Goal: Contribute content: Contribute content

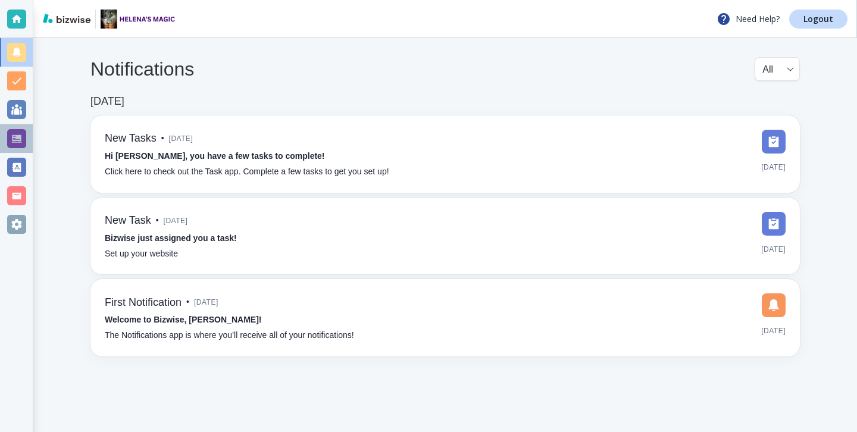
click at [23, 146] on div at bounding box center [16, 138] width 19 height 19
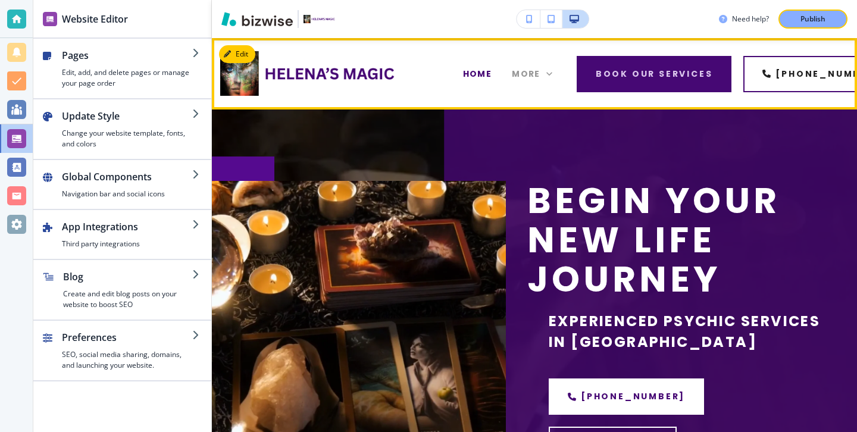
click at [516, 73] on span "More" at bounding box center [526, 74] width 29 height 12
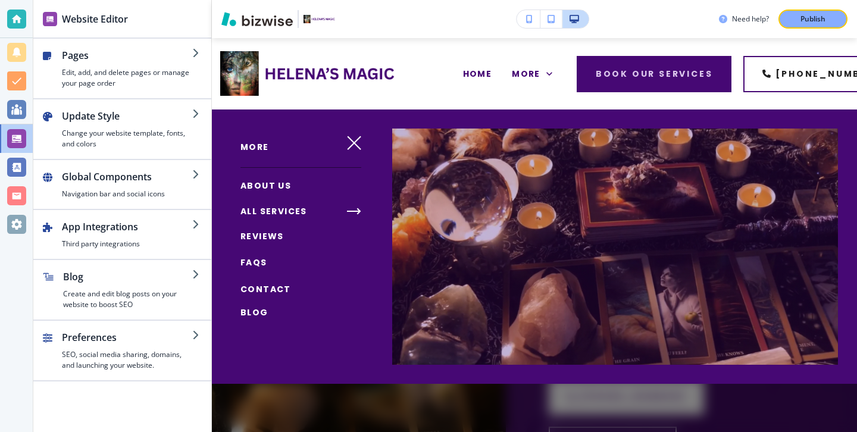
click at [261, 307] on span "Blog" at bounding box center [254, 312] width 28 height 12
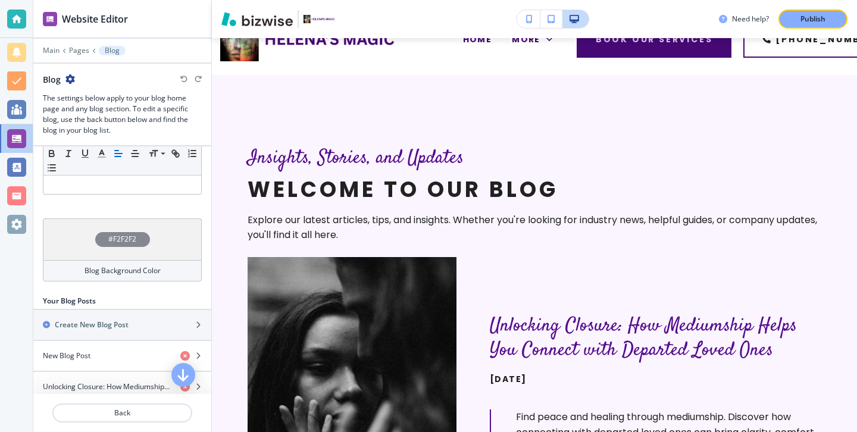
scroll to position [330, 0]
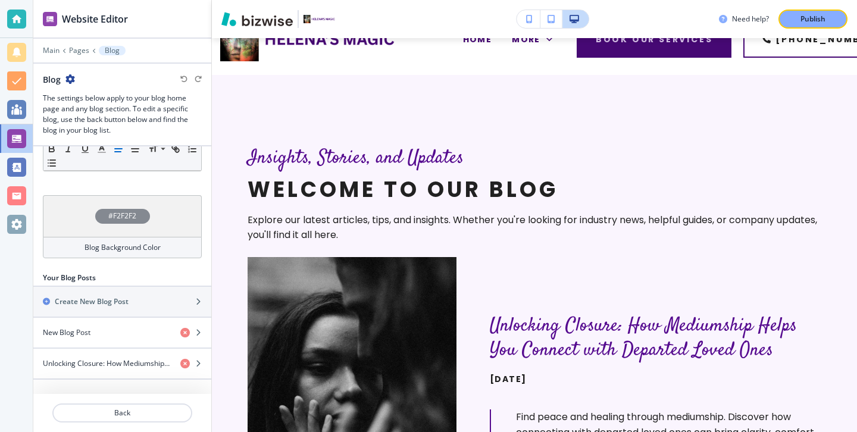
click at [154, 286] on div at bounding box center [122, 286] width 178 height 1
click at [154, 296] on div "Create New Blog Post" at bounding box center [109, 301] width 152 height 11
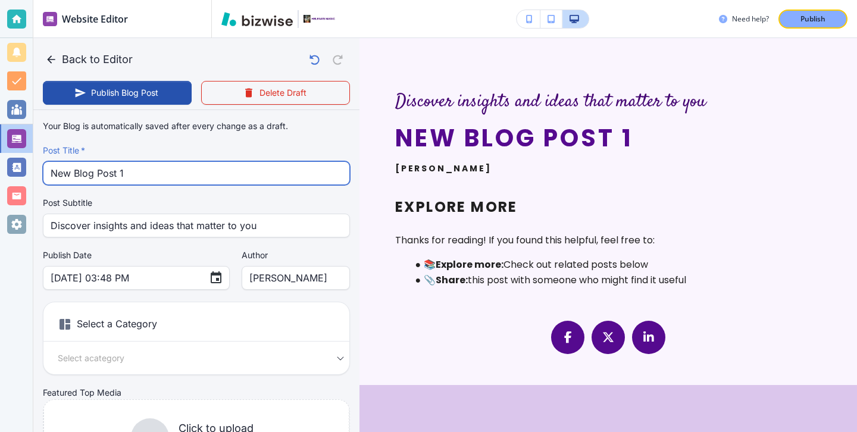
drag, startPoint x: 257, startPoint y: 170, endPoint x: 239, endPoint y: 133, distance: 41.5
click at [238, 133] on div "Your Blog is automatically saved after every change as a draft. Post Title   * …" at bounding box center [196, 301] width 307 height 373
paste input "The Power of Candle Rituals: How to Manifest Love, Wealth, and Clarity"
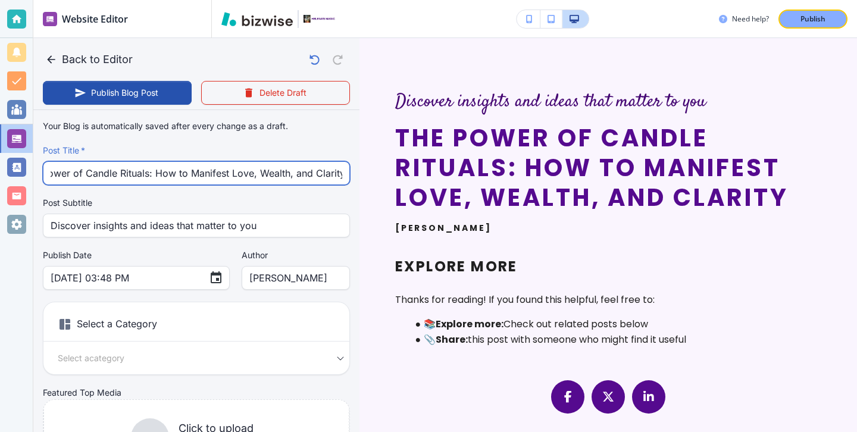
type input "The Power of Candle Rituals: How to Manifest Love, Wealth, and Clarity"
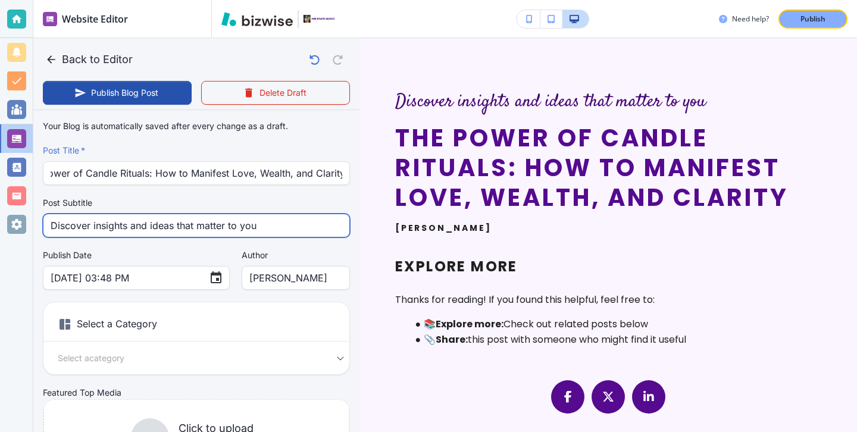
scroll to position [0, 0]
drag, startPoint x: 286, startPoint y: 234, endPoint x: 140, endPoint y: 232, distance: 145.8
click at [140, 232] on input "Discover insights and ideas that matter to you" at bounding box center [197, 225] width 292 height 23
click at [281, 230] on input "Discover insights and ideas that matter to you" at bounding box center [197, 225] width 292 height 23
drag, startPoint x: 281, startPoint y: 230, endPoint x: 51, endPoint y: 217, distance: 231.3
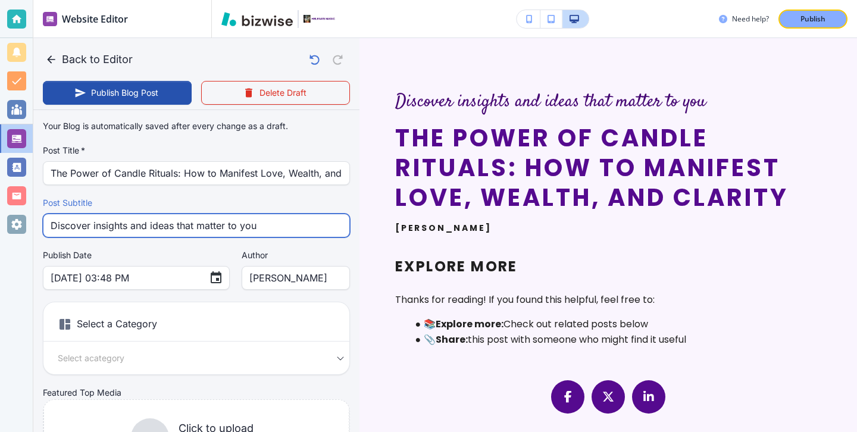
click at [51, 216] on input "Discover insights and ideas that matter to you" at bounding box center [197, 225] width 292 height 23
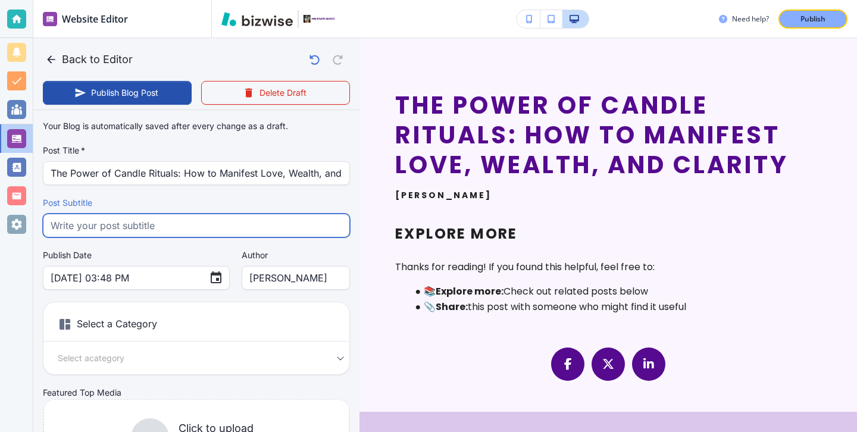
paste input "Discover how candle rituals can help you manifest love, attract wealth, and gai…"
type input "Discover how candle rituals can help you manifest love, attract wealth, and gai…"
type input "Aug 12, 2025 03:49 PM"
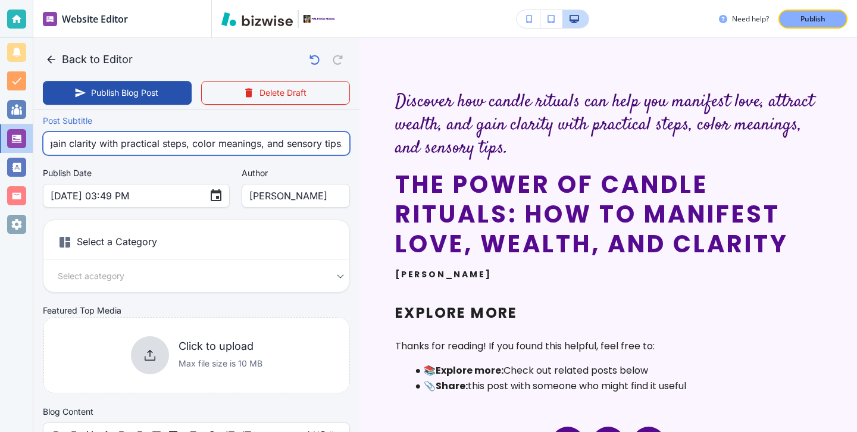
scroll to position [105, 0]
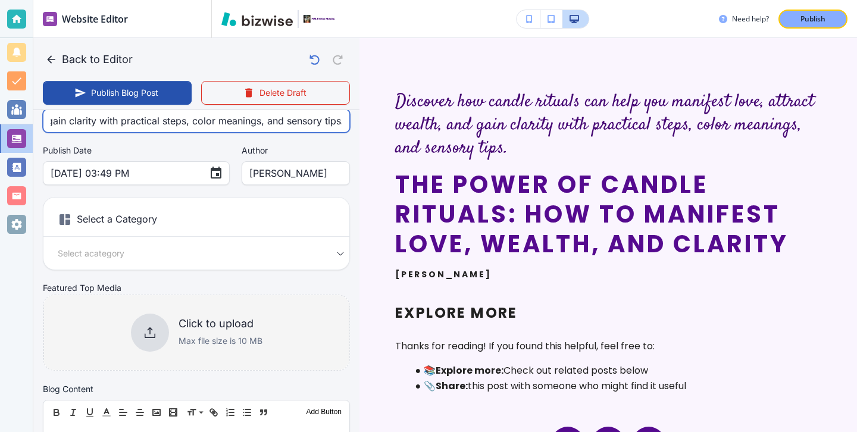
type input "Discover how candle rituals can help you manifest love, attract wealth, and gai…"
click at [173, 325] on div "Click to upload Max file size is 10 MB" at bounding box center [197, 333] width 132 height 38
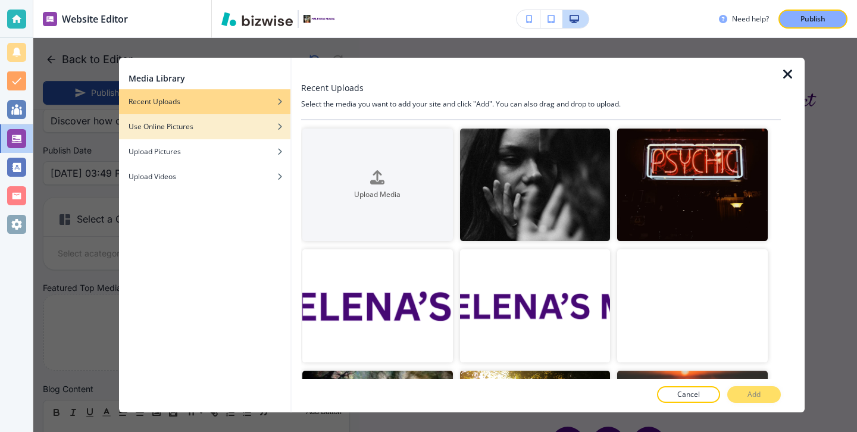
click at [173, 132] on h4 "Use Online Pictures" at bounding box center [161, 126] width 65 height 11
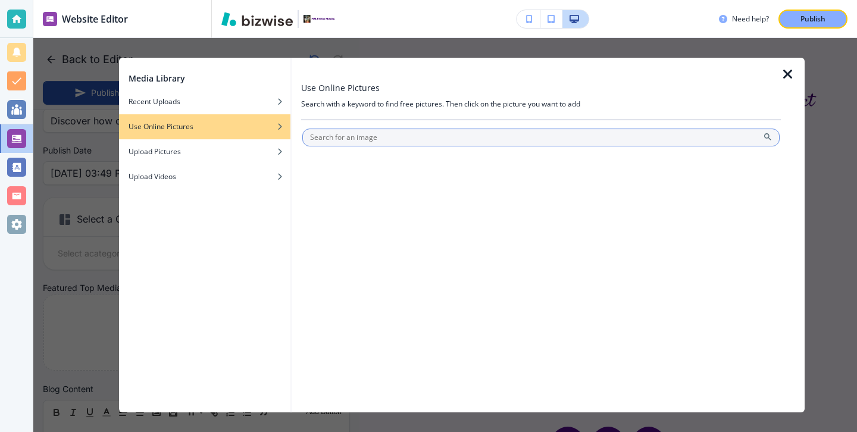
click at [468, 140] on input "text" at bounding box center [540, 138] width 477 height 18
type input "candles"
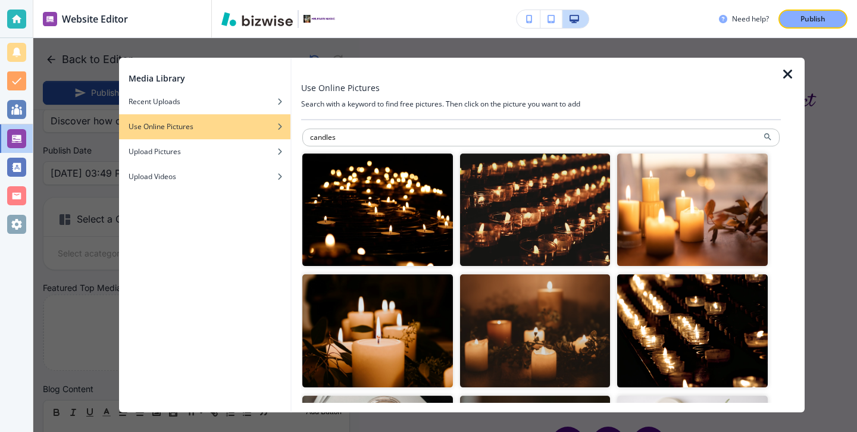
click at [417, 298] on img "button" at bounding box center [377, 331] width 151 height 112
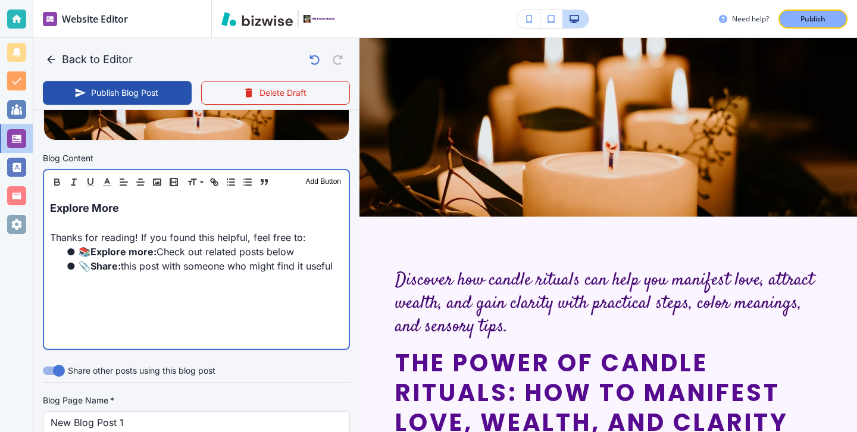
scroll to position [343, 0]
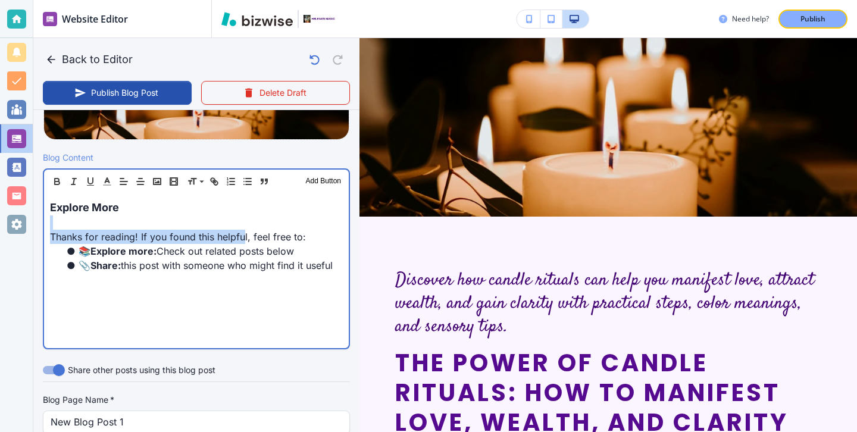
drag, startPoint x: 243, startPoint y: 231, endPoint x: 187, endPoint y: 210, distance: 60.3
click at [187, 210] on div "Explore More Thanks for reading! If you found this helpful, feel free to: 📚 Exp…" at bounding box center [196, 270] width 305 height 155
click at [187, 210] on p "Explore More" at bounding box center [196, 207] width 293 height 16
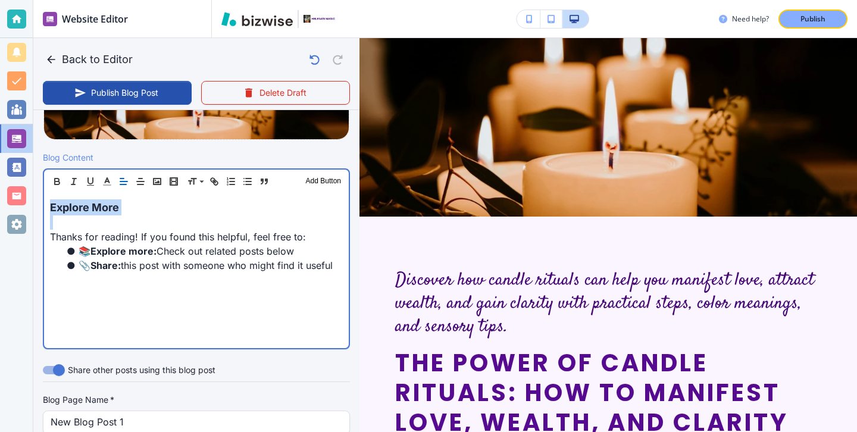
drag, startPoint x: 187, startPoint y: 210, endPoint x: 63, endPoint y: 198, distance: 124.4
click at [63, 198] on div "Explore More Thanks for reading! If you found this helpful, feel free to: 📚 Exp…" at bounding box center [196, 270] width 305 height 155
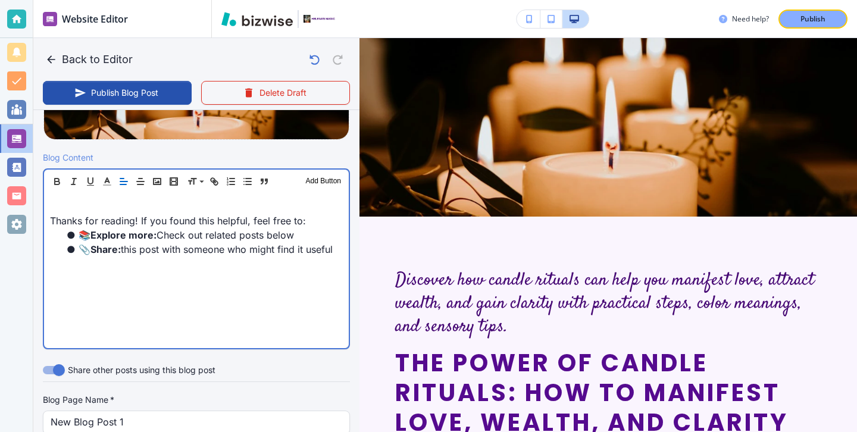
scroll to position [343, 0]
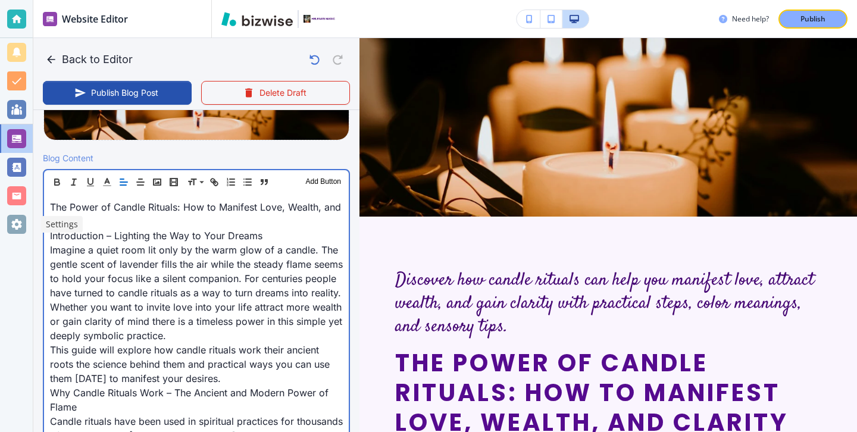
drag, startPoint x: 111, startPoint y: 224, endPoint x: 104, endPoint y: 225, distance: 6.7
click at [104, 225] on p "The Power of Candle Rituals: How to Manifest Love, Wealth, and Clarity" at bounding box center [196, 214] width 293 height 29
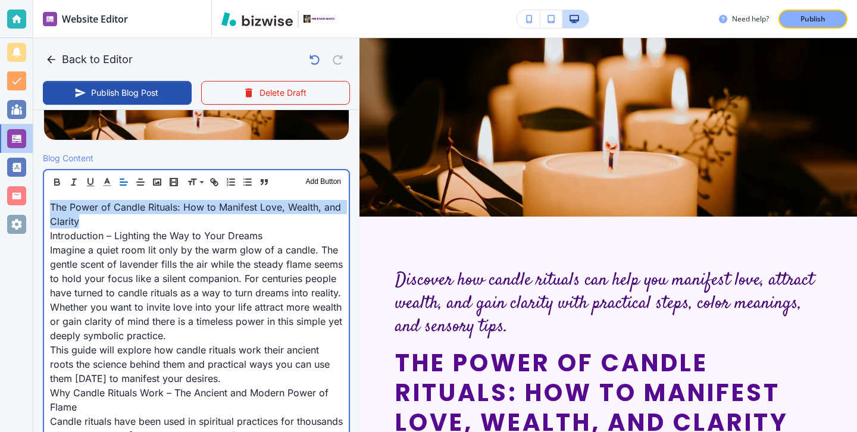
drag, startPoint x: 104, startPoint y: 225, endPoint x: 43, endPoint y: 201, distance: 66.0
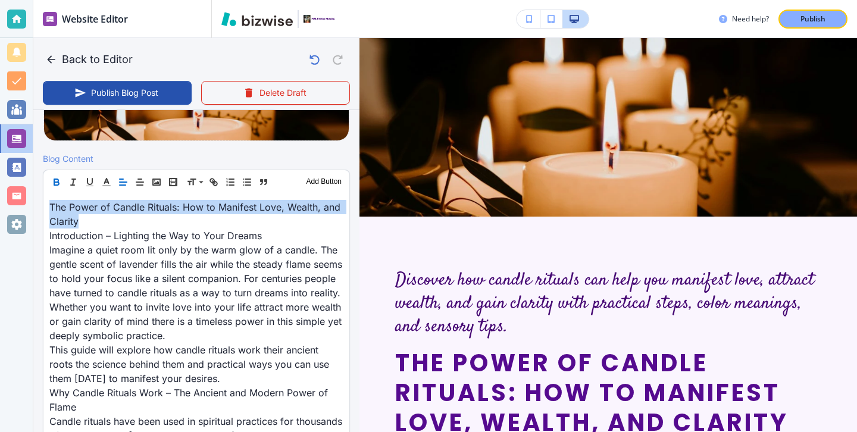
click at [57, 179] on icon "button" at bounding box center [56, 182] width 11 height 11
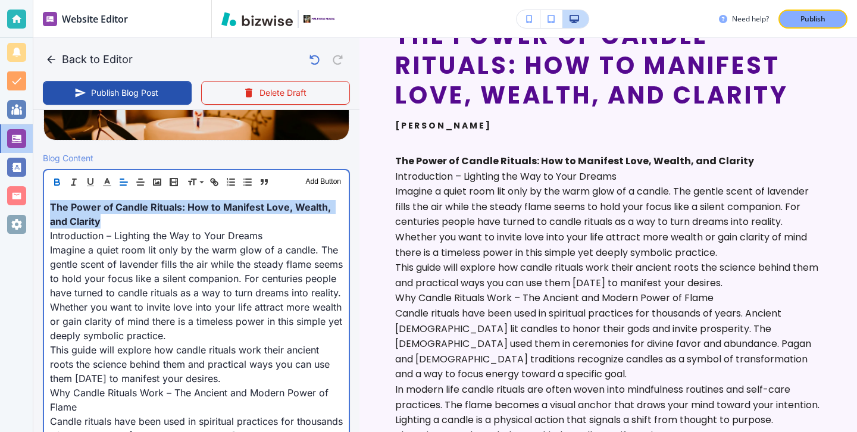
scroll to position [343, 0]
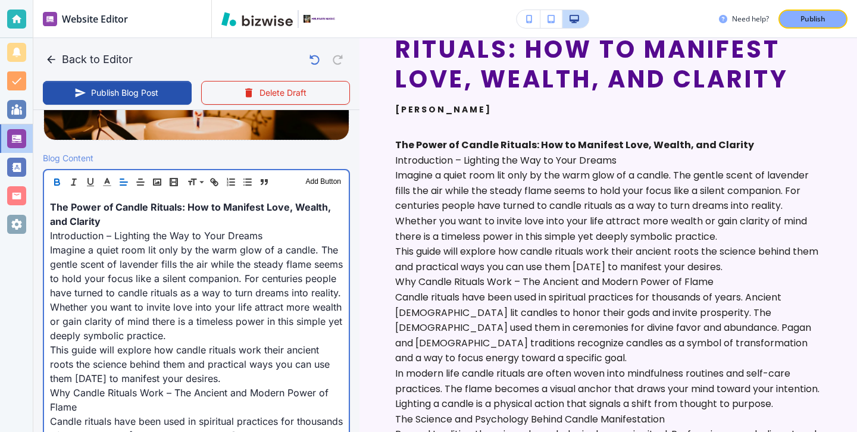
click at [176, 223] on p "The Power of Candle Rituals: How to Manifest Love, Wealth, and Clarity" at bounding box center [196, 214] width 293 height 29
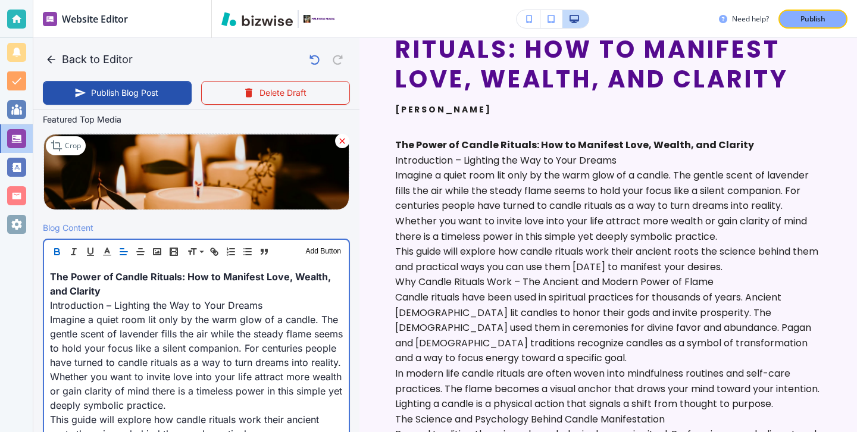
scroll to position [275, 0]
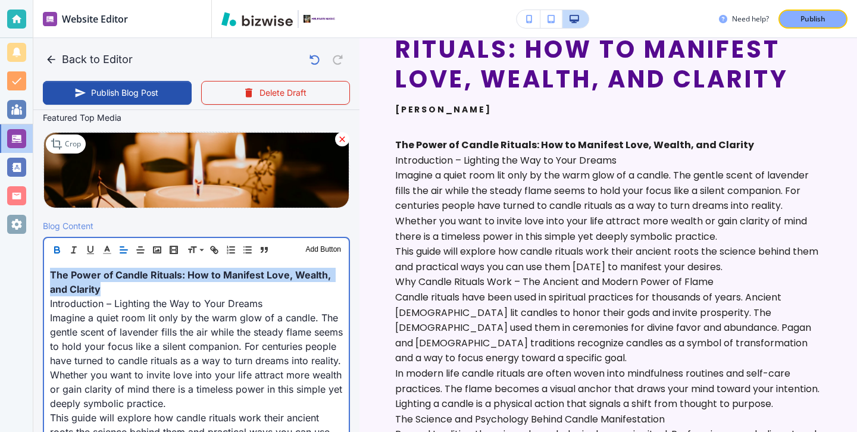
drag, startPoint x: 153, startPoint y: 285, endPoint x: 85, endPoint y: 266, distance: 70.5
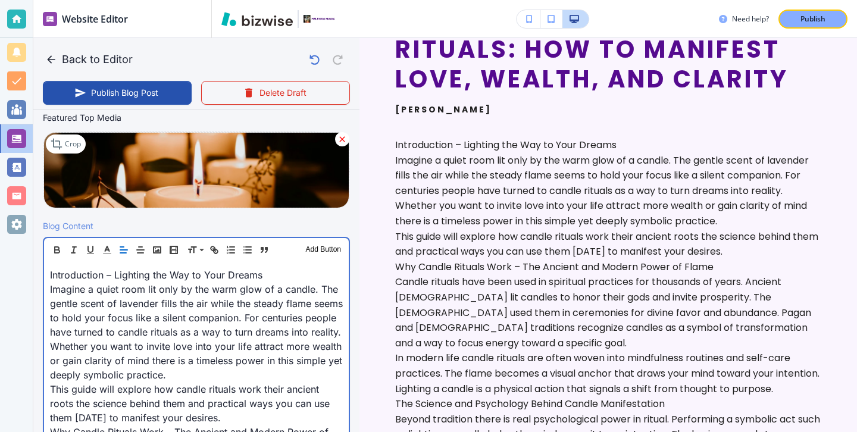
scroll to position [261, 0]
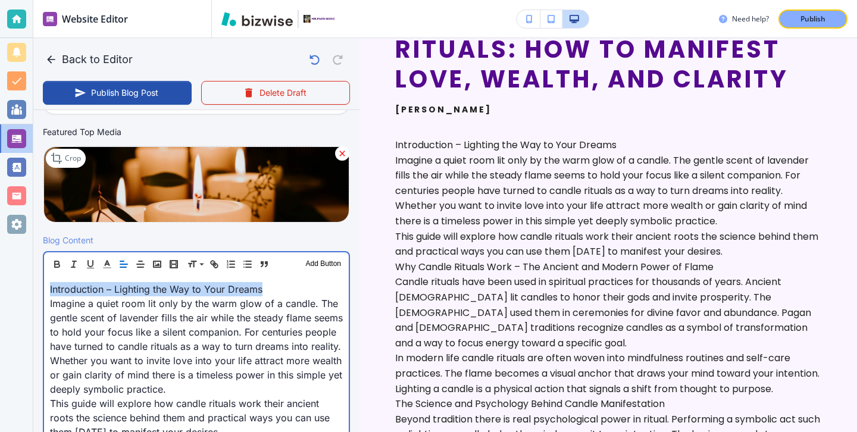
drag, startPoint x: 268, startPoint y: 287, endPoint x: 50, endPoint y: 283, distance: 218.5
click at [50, 283] on p "Introduction – Lighting the Way to Your Dreams" at bounding box center [196, 289] width 293 height 14
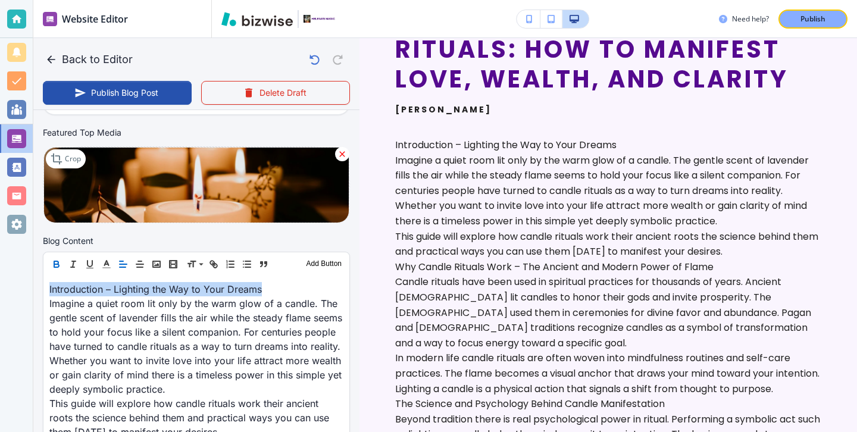
click at [55, 261] on icon "button" at bounding box center [56, 262] width 4 height 3
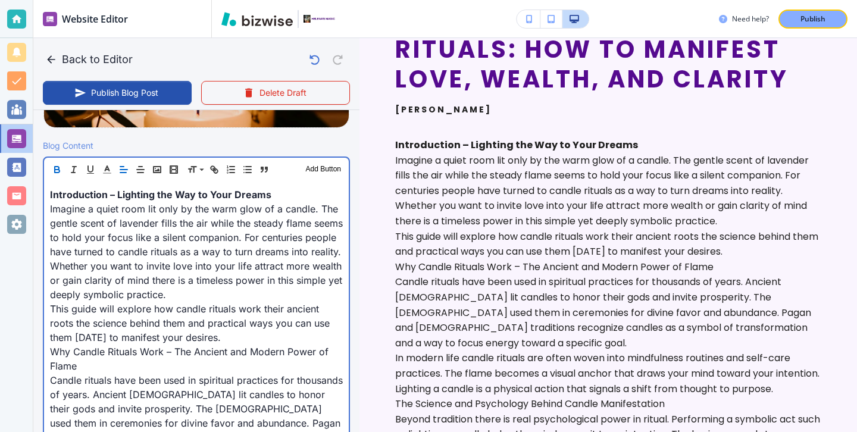
scroll to position [410, 0]
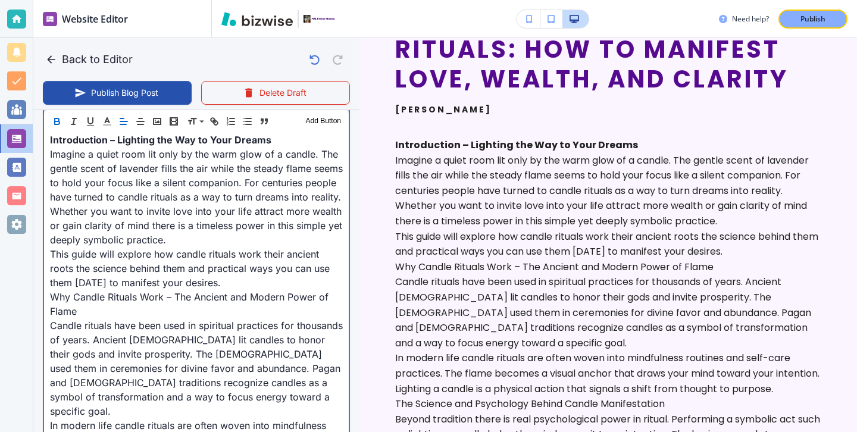
click at [247, 245] on p "Imagine a quiet room lit only by the warm glow of a candle. The gentle scent of…" at bounding box center [196, 197] width 293 height 100
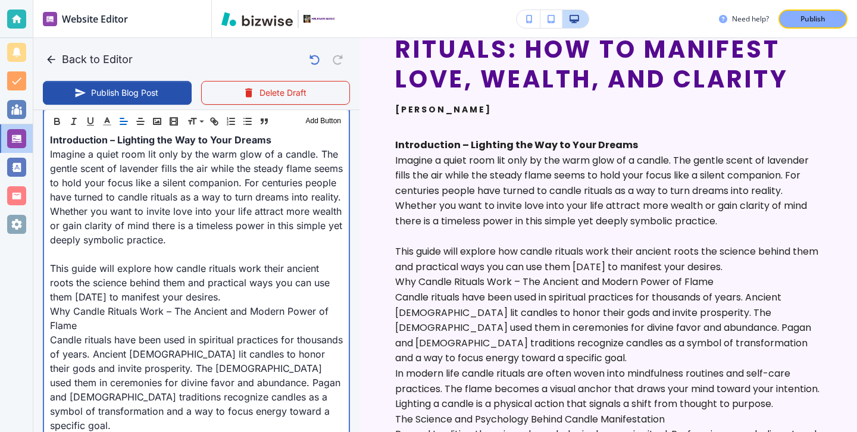
click at [224, 296] on p "This guide will explore how candle rituals work their ancient roots the science…" at bounding box center [196, 282] width 293 height 43
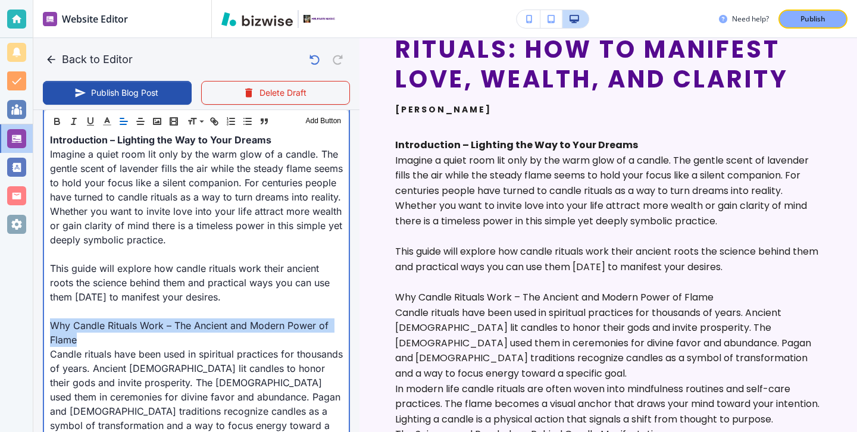
drag, startPoint x: 163, startPoint y: 333, endPoint x: 23, endPoint y: 323, distance: 140.8
click at [23, 323] on div "Website Editor Main Pages Blog Blog The settings below apply to your blog home …" at bounding box center [428, 216] width 857 height 432
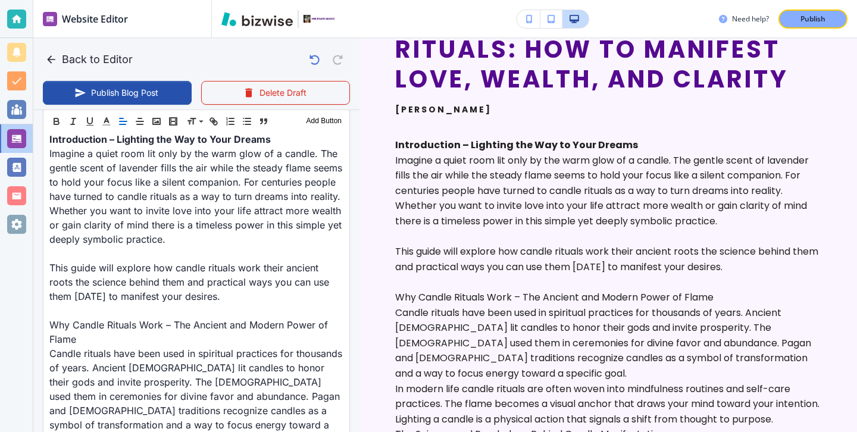
scroll to position [409, 0]
click at [57, 129] on div "Header 1 Header 2 Header 3 Body Text Add Button" at bounding box center [196, 122] width 306 height 24
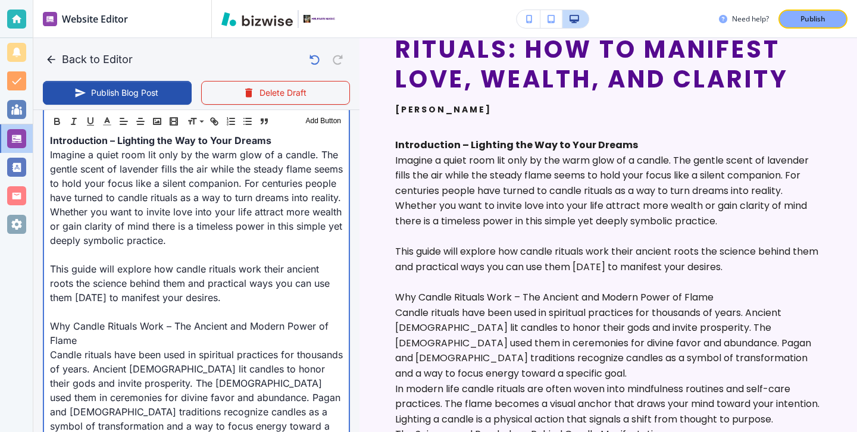
scroll to position [410, 0]
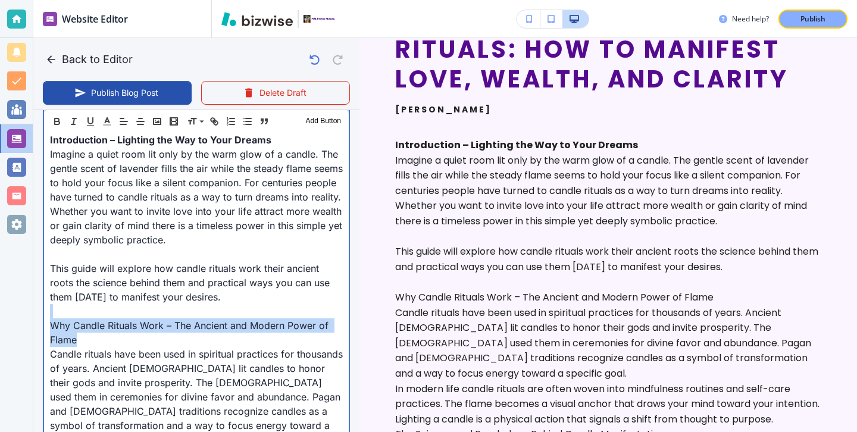
drag, startPoint x: 104, startPoint y: 339, endPoint x: 0, endPoint y: 312, distance: 107.7
click at [0, 312] on div "Website Editor Main Pages Blog Blog The settings below apply to your blog home …" at bounding box center [428, 216] width 857 height 432
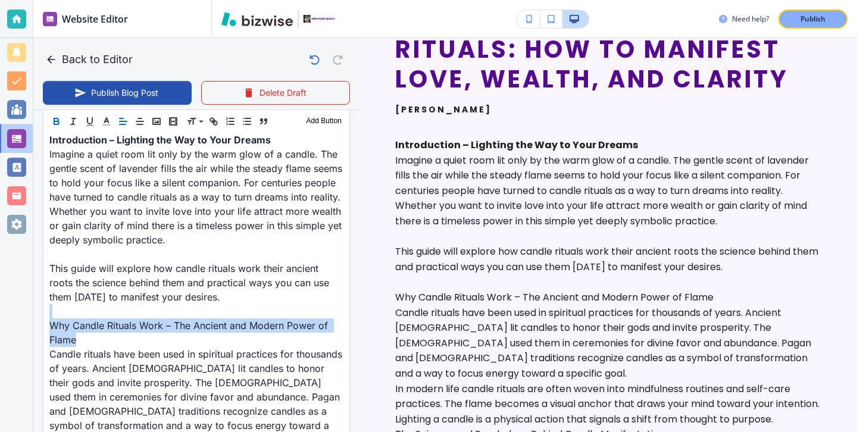
click at [49, 120] on button "button" at bounding box center [56, 121] width 17 height 14
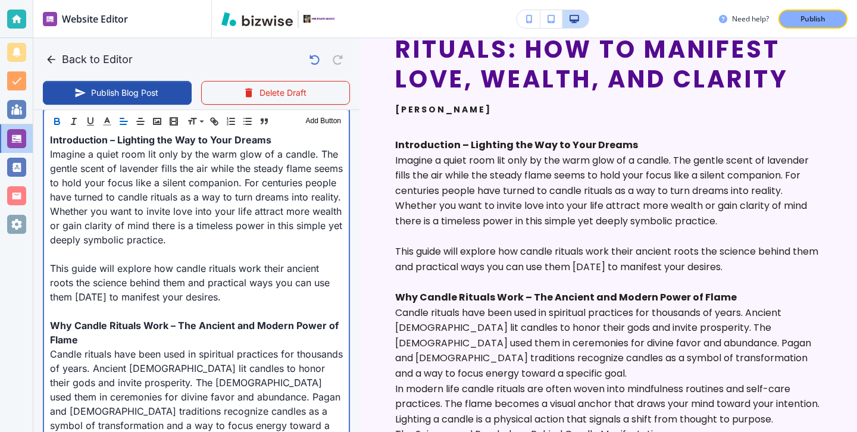
click at [121, 257] on p at bounding box center [196, 254] width 293 height 14
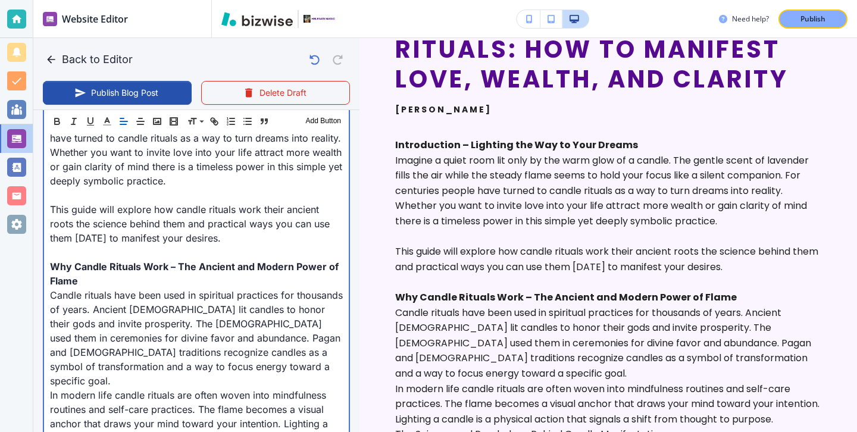
scroll to position [597, 0]
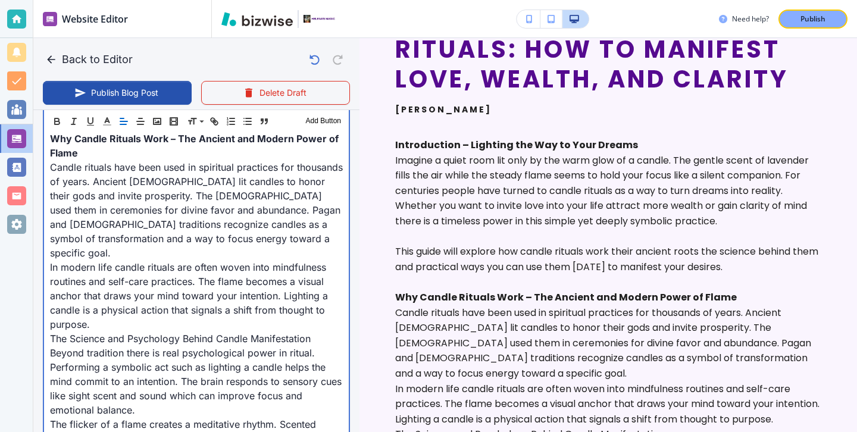
click at [290, 242] on p "Candle rituals have been used in spiritual practices for thousands of years. An…" at bounding box center [196, 210] width 293 height 100
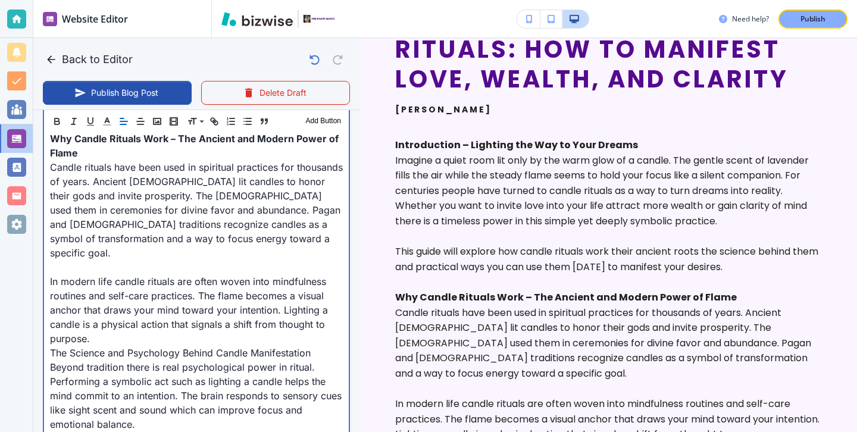
click at [175, 312] on p "In modern life candle rituals are often woven into mindfulness routines and sel…" at bounding box center [196, 309] width 293 height 71
click at [175, 318] on p "In modern life candle rituals are often woven into mindfulness routines and sel…" at bounding box center [196, 309] width 293 height 71
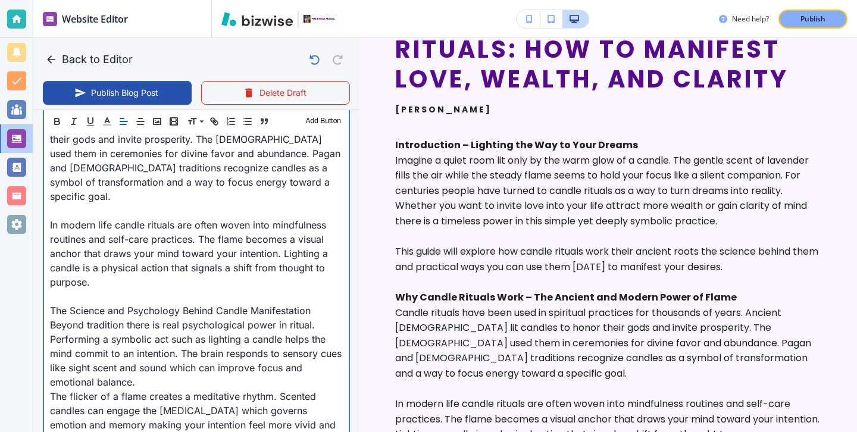
scroll to position [699, 0]
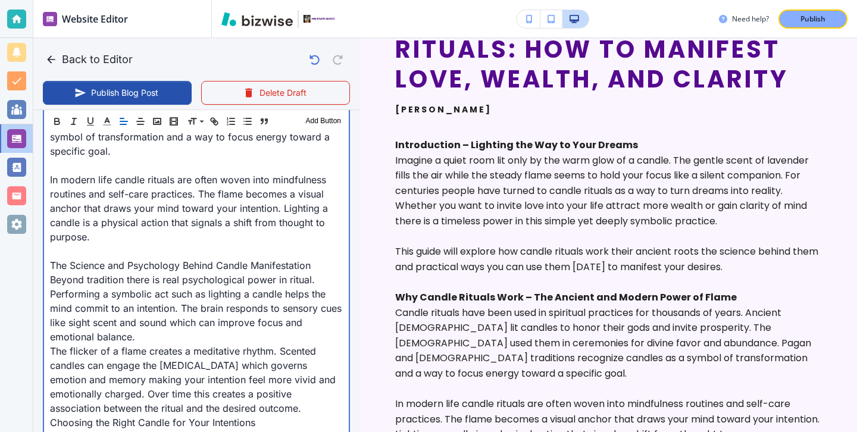
click at [154, 329] on p "Beyond tradition there is real psychological power in ritual. Performing a symb…" at bounding box center [196, 308] width 293 height 71
type input "Aug 12, 2025 03:51 PM"
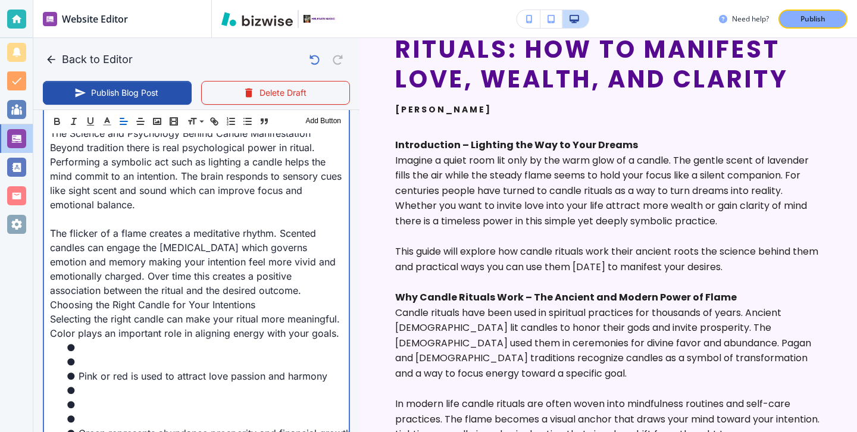
scroll to position [842, 0]
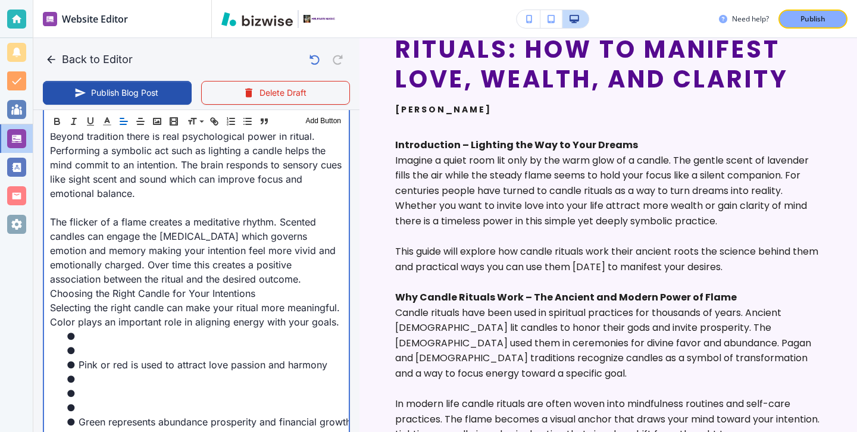
click at [137, 415] on li "Green represents abundance prosperity and financial growth" at bounding box center [203, 422] width 279 height 14
click at [137, 401] on li at bounding box center [203, 408] width 279 height 14
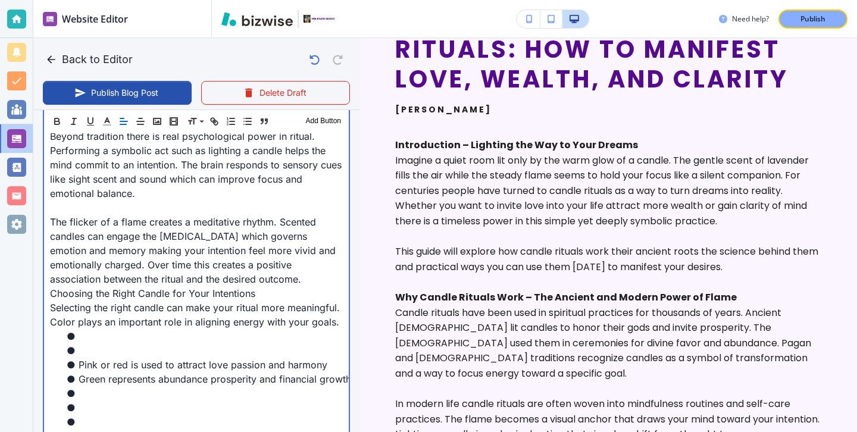
click at [84, 415] on li at bounding box center [203, 422] width 279 height 14
click at [82, 358] on li "Pink or red is used to attract love passion and harmony" at bounding box center [203, 365] width 279 height 14
click at [85, 343] on li at bounding box center [203, 350] width 279 height 14
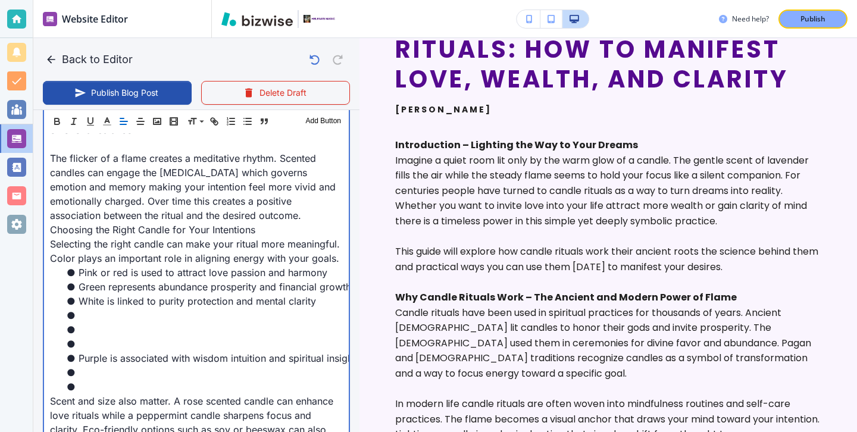
scroll to position [933, 0]
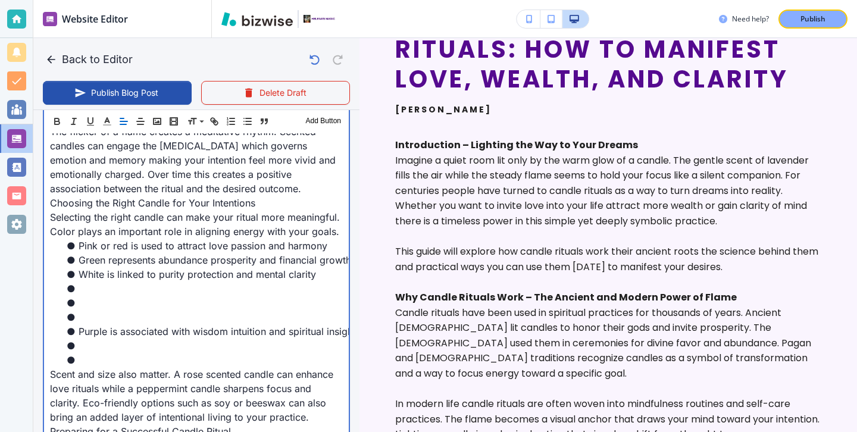
click at [83, 310] on li at bounding box center [203, 317] width 279 height 14
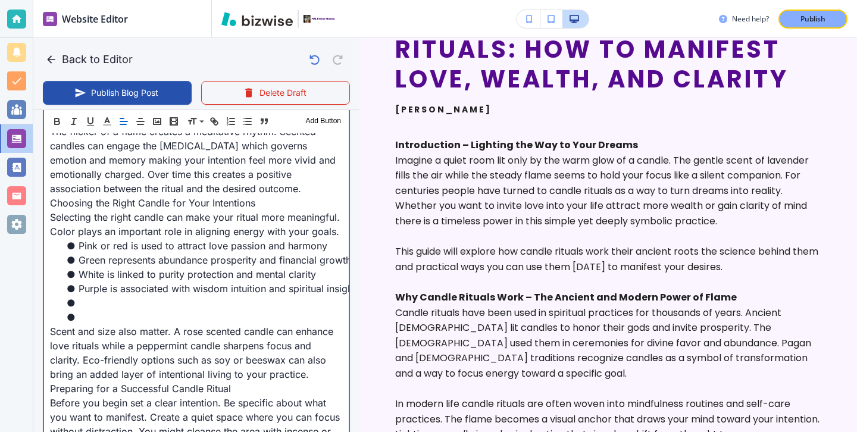
click at [95, 310] on li at bounding box center [203, 317] width 279 height 14
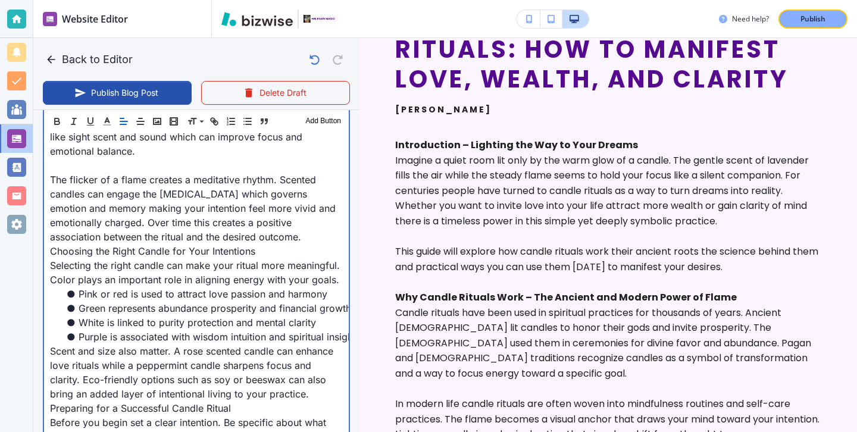
scroll to position [783, 0]
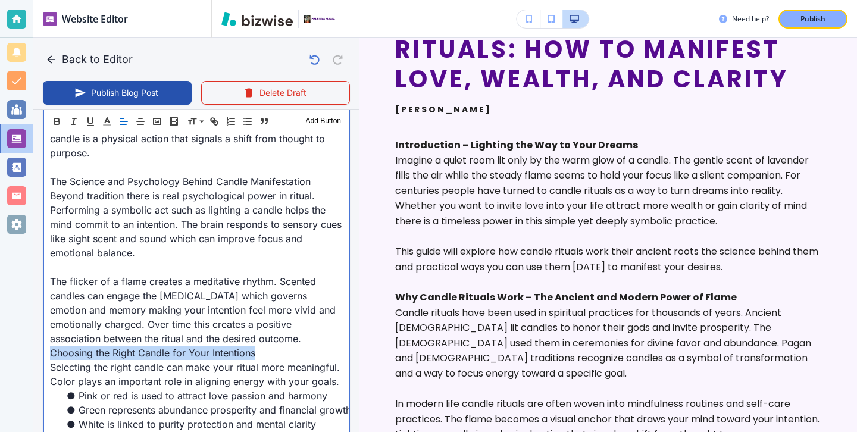
drag, startPoint x: 258, startPoint y: 341, endPoint x: 33, endPoint y: 341, distance: 224.4
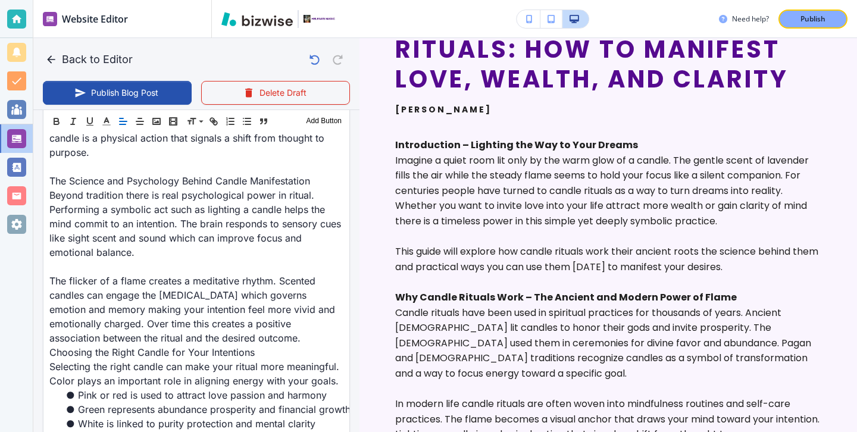
scroll to position [782, 0]
click at [52, 113] on div "Header 1 Header 2 Header 3 Body Text Add Button" at bounding box center [196, 122] width 306 height 24
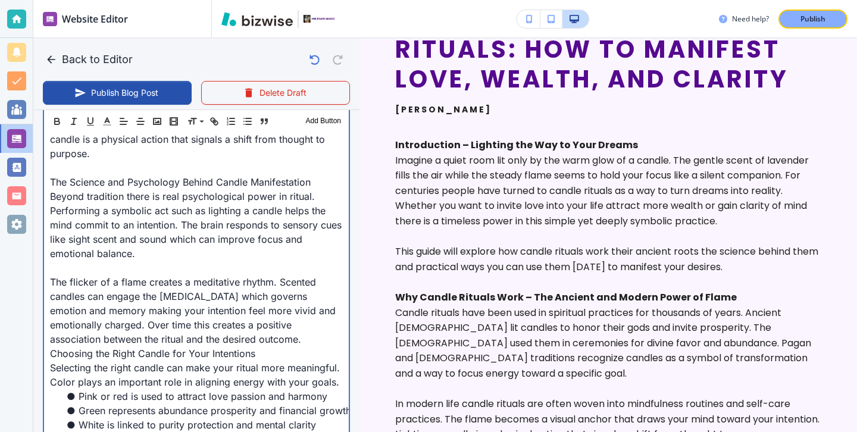
scroll to position [783, 0]
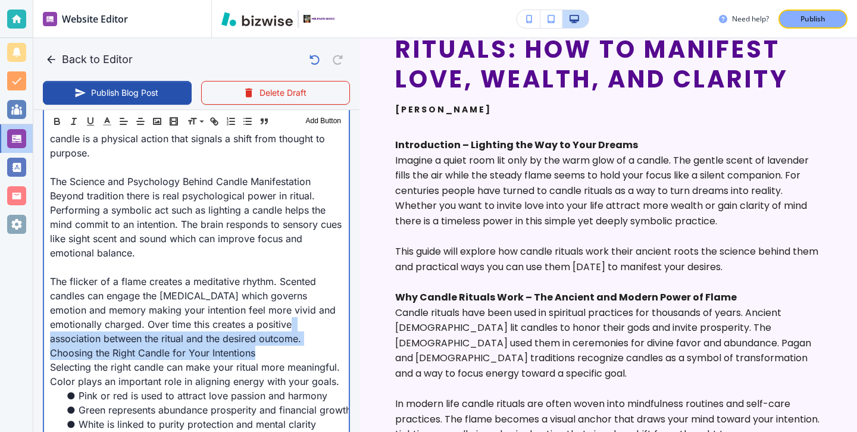
drag, startPoint x: 281, startPoint y: 340, endPoint x: 23, endPoint y: 324, distance: 259.4
click at [23, 324] on div "Website Editor Main Pages Blog Blog The settings below apply to your blog home …" at bounding box center [428, 216] width 857 height 432
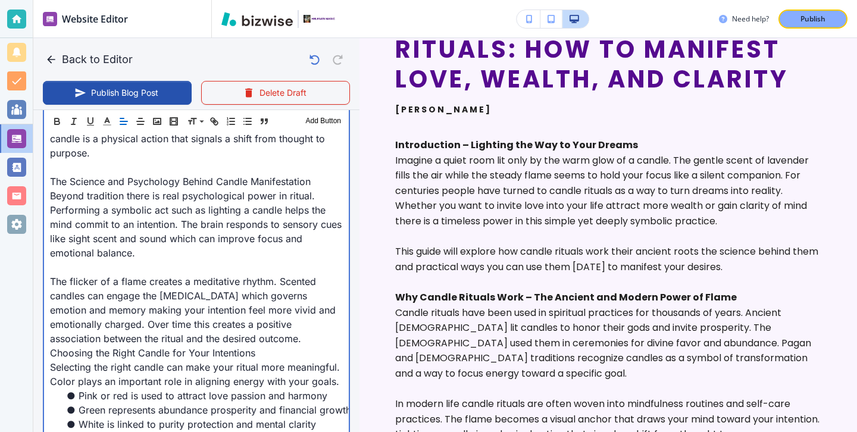
click at [169, 346] on p "Choosing the Right Candle for Your Intentions" at bounding box center [196, 353] width 293 height 14
drag, startPoint x: 267, startPoint y: 343, endPoint x: 26, endPoint y: 337, distance: 240.5
click at [27, 338] on div "Website Editor Main Pages Blog Blog The settings below apply to your blog home …" at bounding box center [428, 216] width 857 height 432
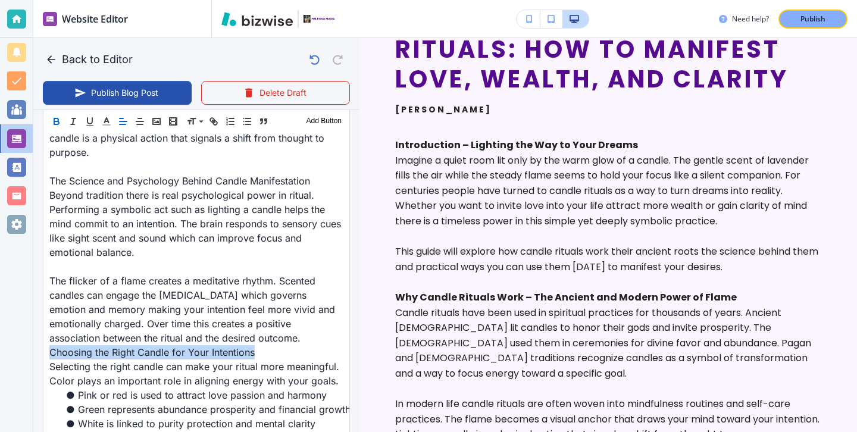
click at [55, 126] on icon "button" at bounding box center [56, 121] width 11 height 11
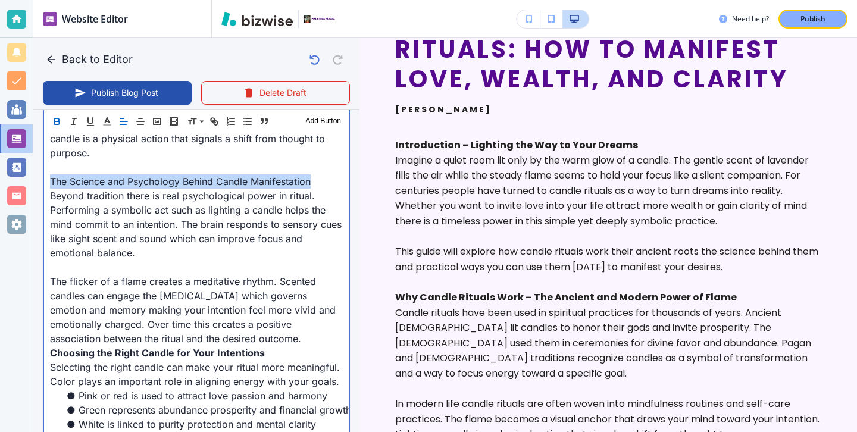
drag, startPoint x: 323, startPoint y: 169, endPoint x: 39, endPoint y: 165, distance: 284.5
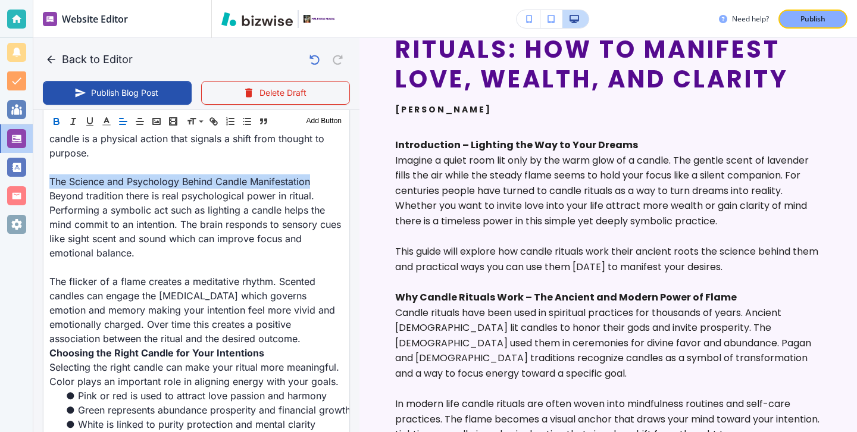
click at [58, 116] on icon "button" at bounding box center [56, 121] width 11 height 11
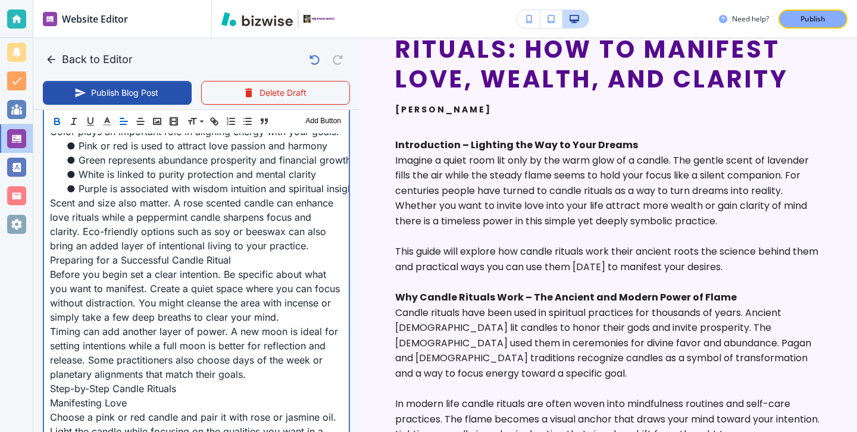
scroll to position [1011, 0]
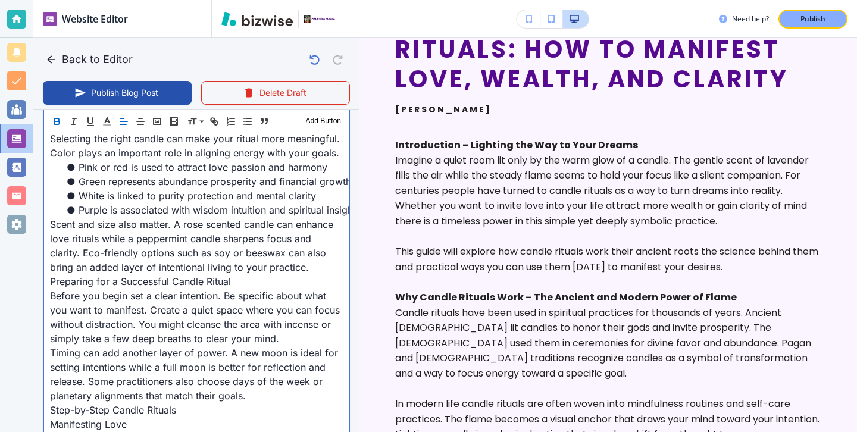
click at [323, 274] on p "Preparing for a Successful Candle Ritual" at bounding box center [196, 281] width 293 height 14
click at [328, 249] on p "Scent and size also matter. A rose scented candle can enhance love rituals whil…" at bounding box center [196, 245] width 293 height 57
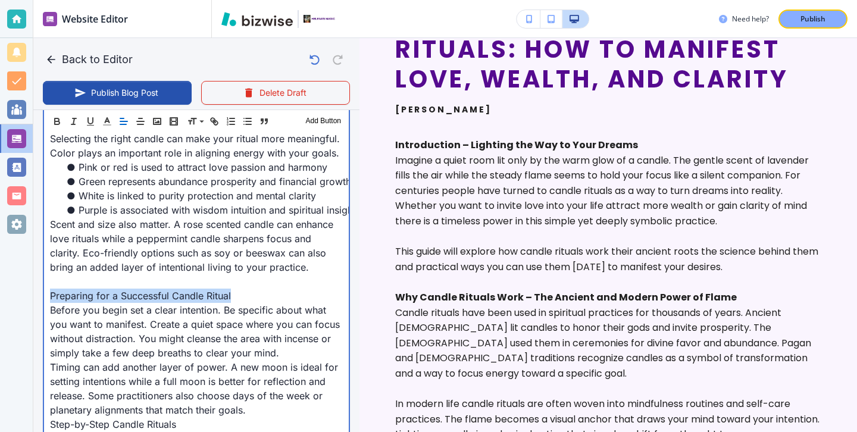
drag, startPoint x: 284, startPoint y: 283, endPoint x: 0, endPoint y: 283, distance: 284.5
click at [0, 283] on div "Website Editor Main Pages Blog Blog The settings below apply to your blog home …" at bounding box center [428, 216] width 857 height 432
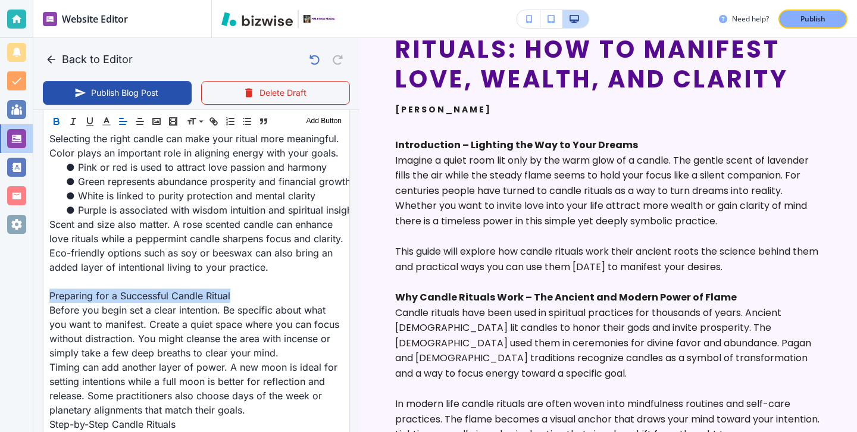
click at [56, 121] on icon "button" at bounding box center [56, 122] width 5 height 3
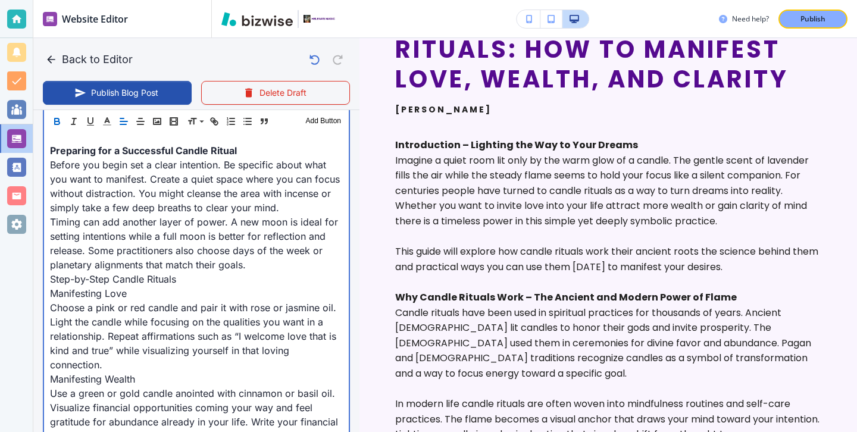
scroll to position [1168, 0]
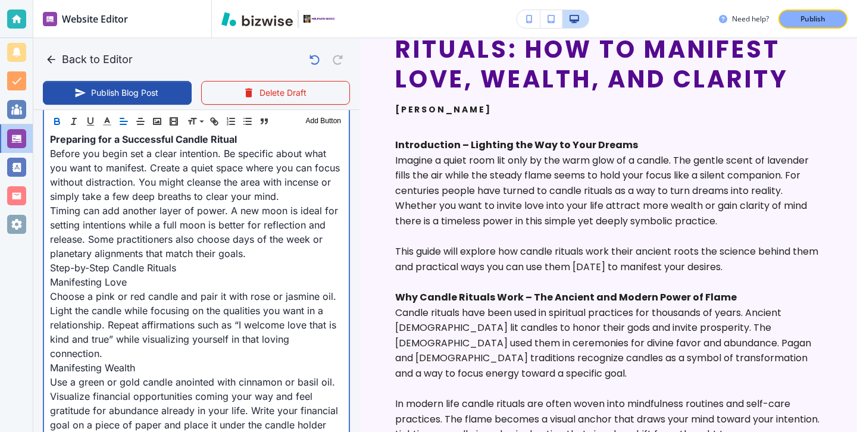
click at [172, 275] on p "Manifesting Love" at bounding box center [196, 282] width 293 height 14
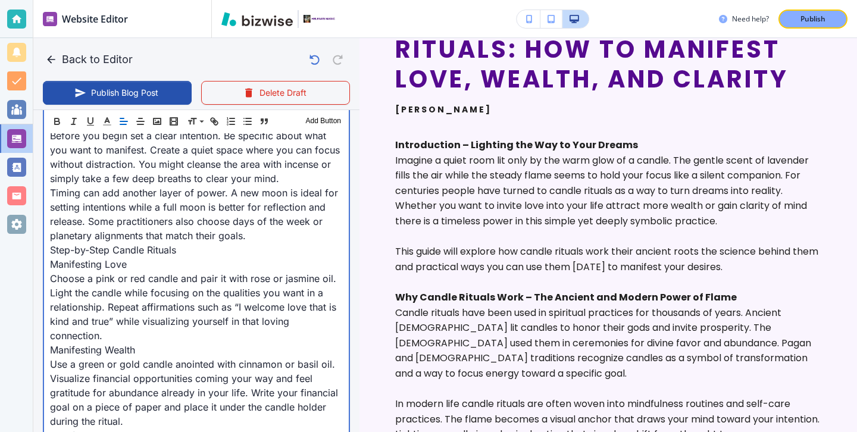
scroll to position [1186, 0]
drag, startPoint x: 162, startPoint y: 258, endPoint x: 31, endPoint y: 247, distance: 131.4
click at [31, 246] on div "Website Editor Main Pages Blog Blog The settings below apply to your blog home …" at bounding box center [428, 216] width 857 height 432
click at [118, 257] on p "Manifesting Love" at bounding box center [196, 264] width 293 height 14
drag, startPoint x: 140, startPoint y: 251, endPoint x: 10, endPoint y: 251, distance: 129.7
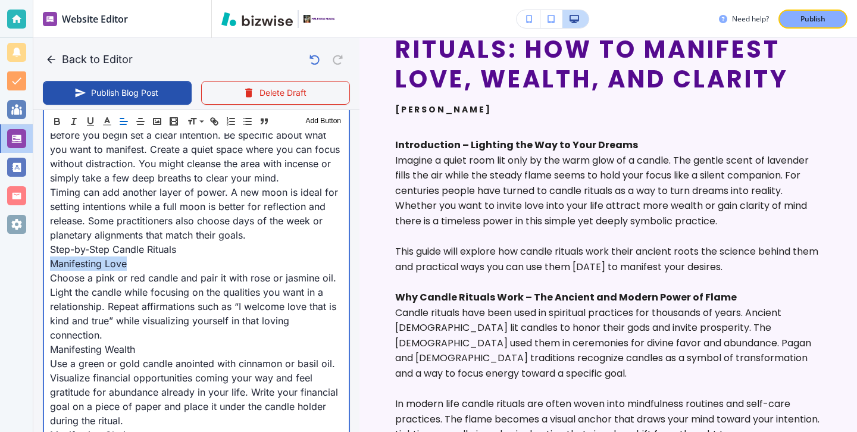
click at [10, 251] on div "Website Editor Main Pages Blog Blog The settings below apply to your blog home …" at bounding box center [428, 216] width 857 height 432
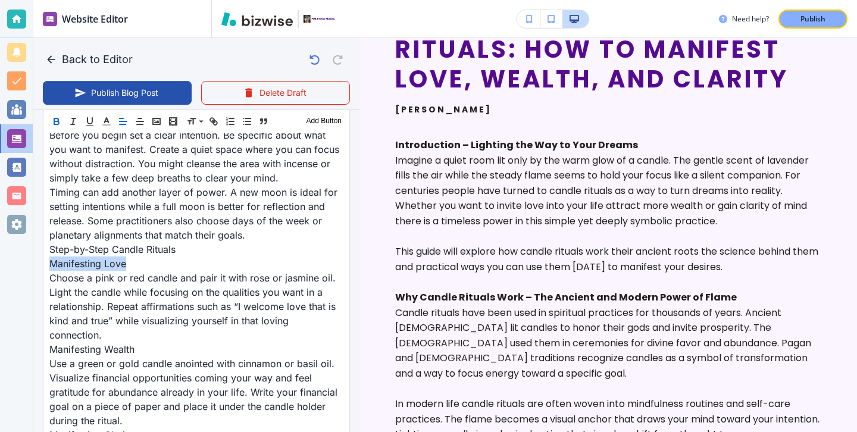
click at [54, 120] on icon "button" at bounding box center [56, 119] width 4 height 3
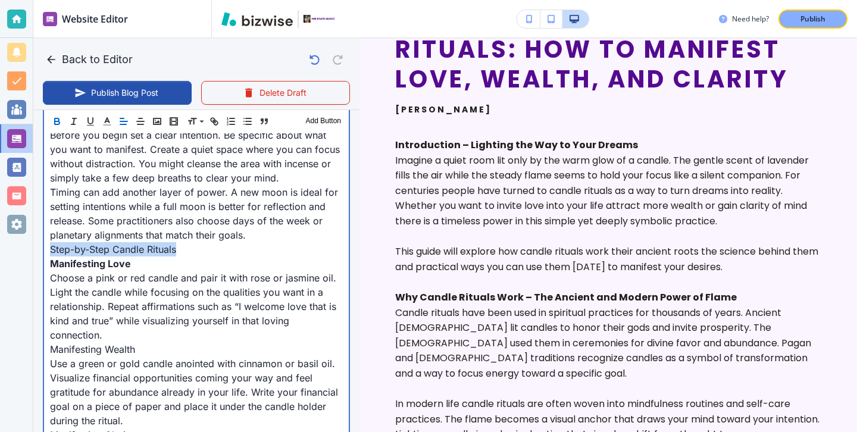
drag, startPoint x: 214, startPoint y: 238, endPoint x: 20, endPoint y: 232, distance: 193.5
click at [20, 232] on div "Website Editor Main Pages Blog Blog The settings below apply to your blog home …" at bounding box center [428, 216] width 857 height 432
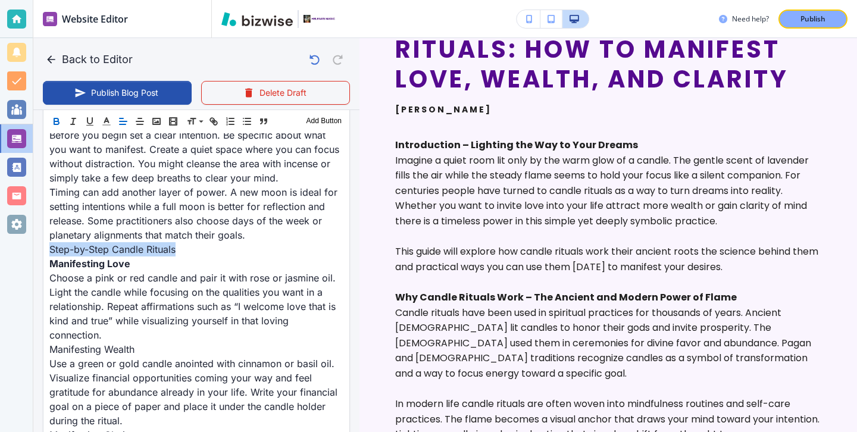
click at [57, 128] on button "button" at bounding box center [56, 121] width 17 height 14
click at [57, 126] on icon "button" at bounding box center [56, 121] width 11 height 11
click at [60, 124] on icon "button" at bounding box center [56, 121] width 11 height 11
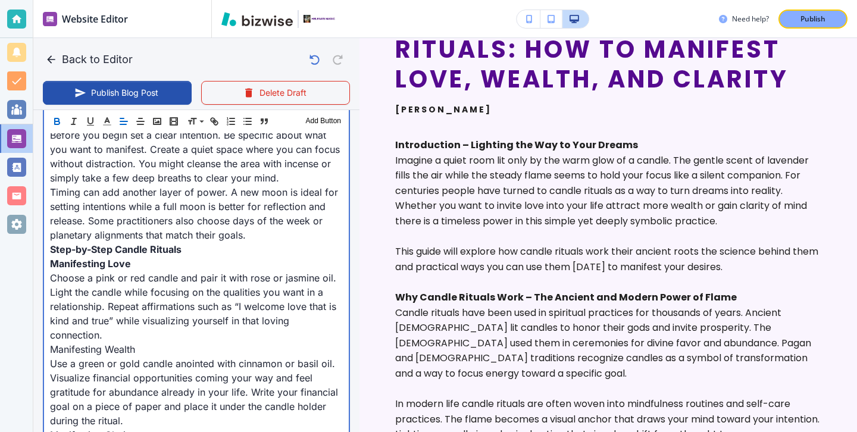
click at [264, 242] on p "Step-by-Step Candle Rituals" at bounding box center [196, 249] width 293 height 14
click at [265, 223] on p "Timing can add another layer of power. A new moon is ideal for setting intentio…" at bounding box center [196, 213] width 293 height 57
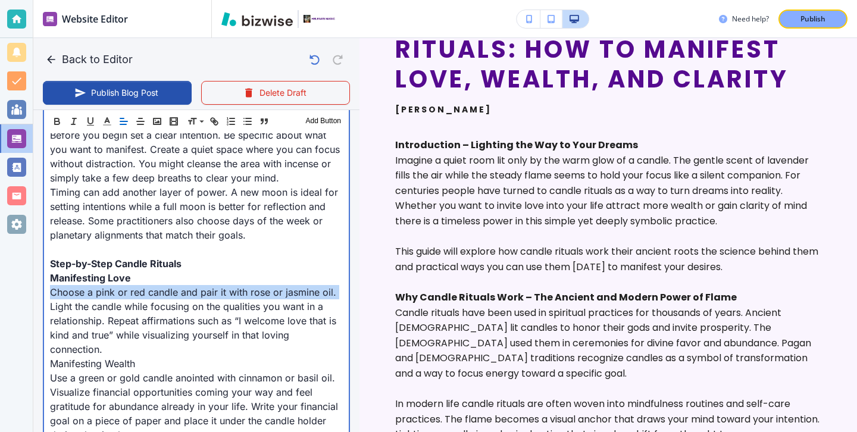
drag, startPoint x: 215, startPoint y: 257, endPoint x: 14, endPoint y: 286, distance: 202.6
click at [14, 286] on div "Website Editor Main Pages Blog Blog The settings below apply to your blog home …" at bounding box center [428, 216] width 857 height 432
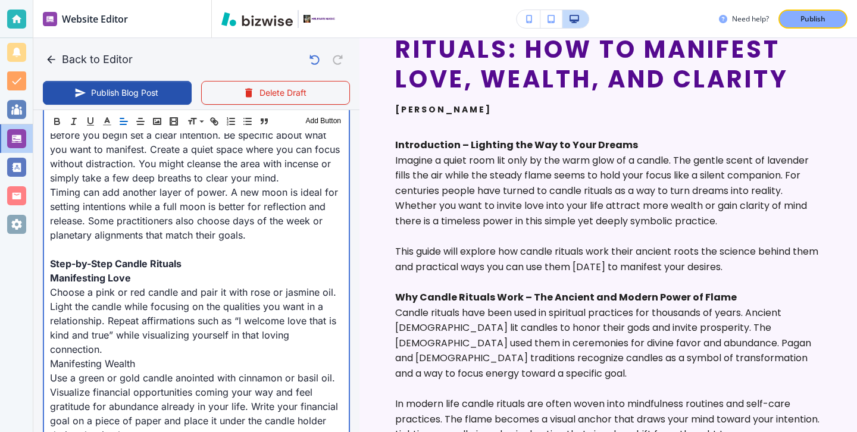
click at [111, 285] on p "Choose a pink or red candle and pair it with rose or jasmine oil. Light the can…" at bounding box center [196, 320] width 293 height 71
click at [127, 272] on strong "Manifesting Love" at bounding box center [90, 278] width 81 height 12
click at [132, 271] on p "Manifesting Love" at bounding box center [196, 278] width 293 height 14
drag, startPoint x: 133, startPoint y: 262, endPoint x: 52, endPoint y: 262, distance: 81.5
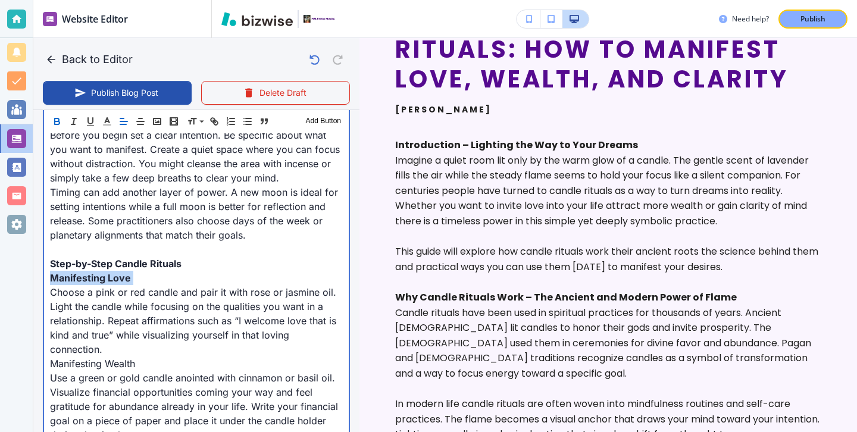
click at [52, 271] on p "Manifesting Love" at bounding box center [196, 278] width 293 height 14
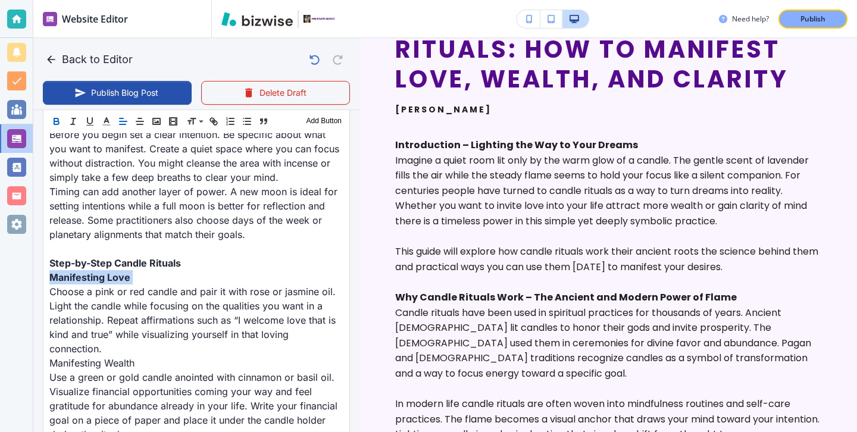
click at [60, 127] on button "button" at bounding box center [56, 121] width 17 height 14
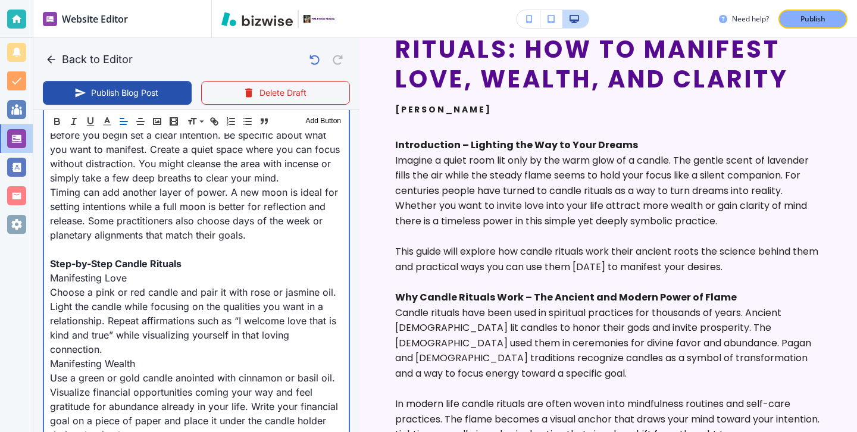
click at [148, 356] on p "Manifesting Wealth" at bounding box center [196, 363] width 293 height 14
click at [157, 331] on p "Choose a pink or red candle and pair it with rose or jasmine oil. Light the can…" at bounding box center [196, 320] width 293 height 71
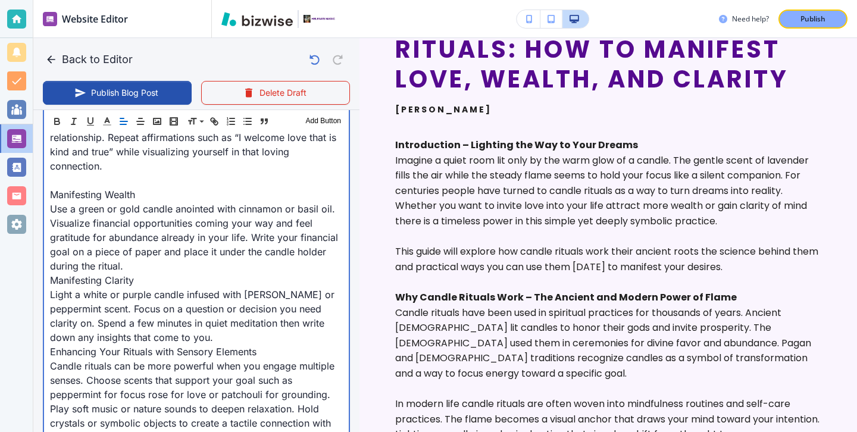
scroll to position [1374, 0]
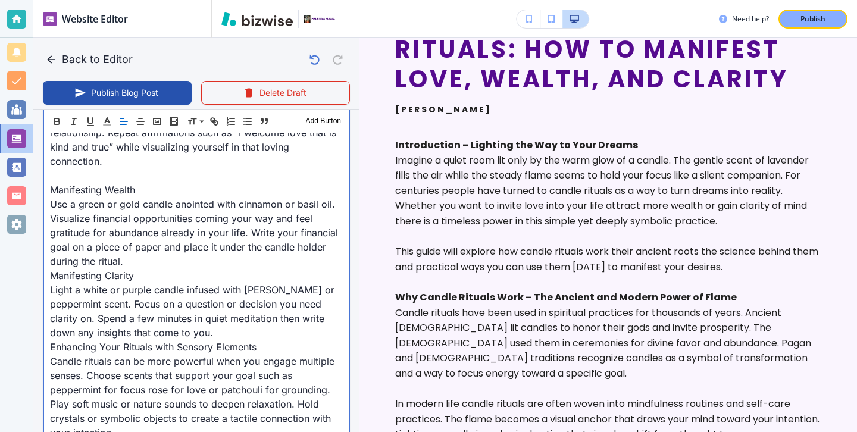
click at [140, 252] on p "Use a green or gold candle anointed with cinnamon or basil oil. Visualize finan…" at bounding box center [196, 232] width 293 height 71
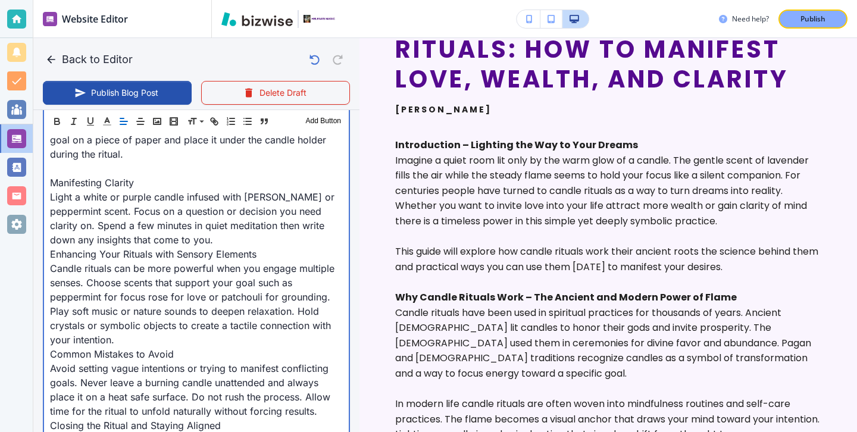
scroll to position [1530, 0]
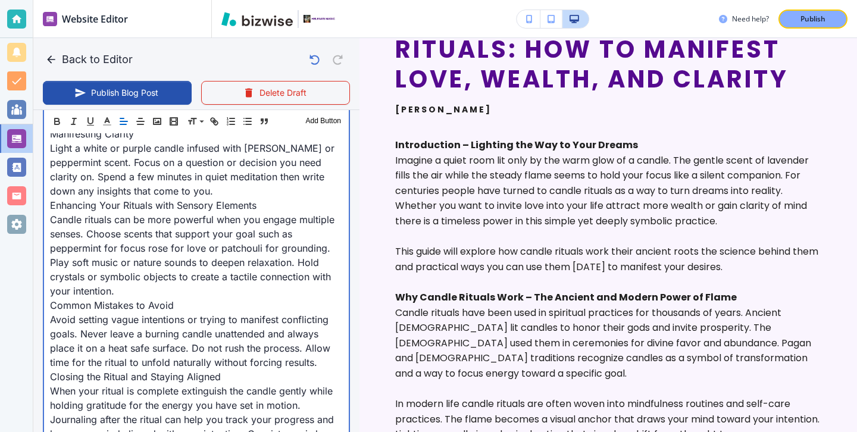
click at [154, 278] on p "Candle rituals can be more powerful when you engage multiple senses. Choose sce…" at bounding box center [196, 255] width 293 height 86
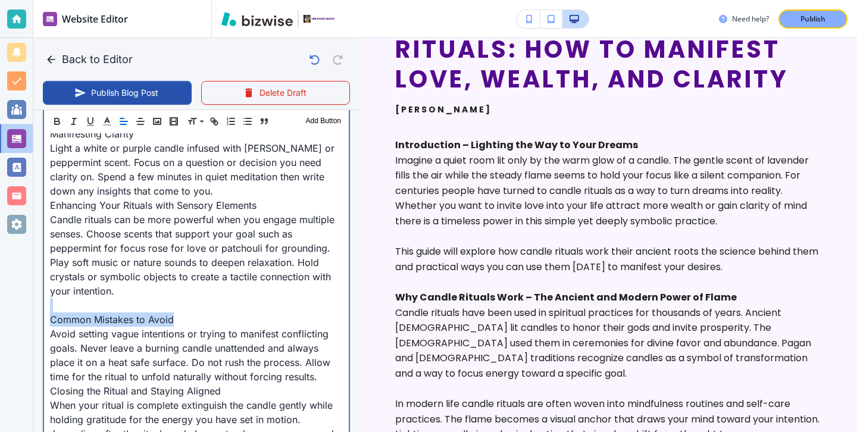
drag, startPoint x: 200, startPoint y: 299, endPoint x: 8, endPoint y: 296, distance: 192.3
click at [8, 296] on div "Website Editor Main Pages Blog Blog The settings below apply to your blog home …" at bounding box center [428, 216] width 857 height 432
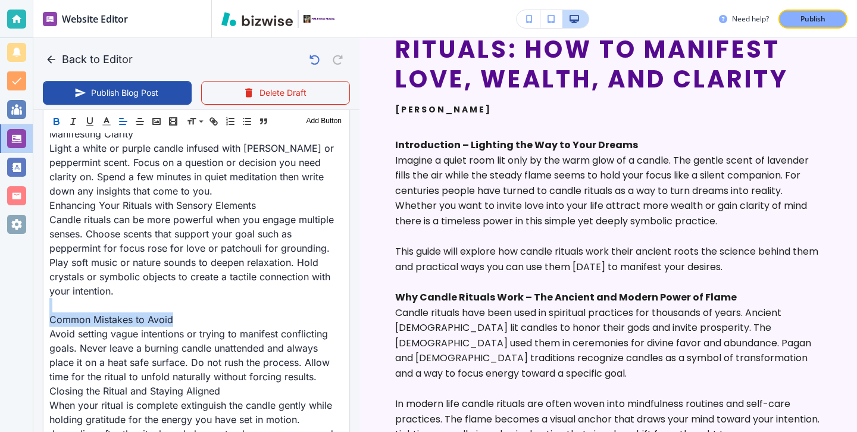
click at [55, 123] on icon "button" at bounding box center [56, 121] width 11 height 11
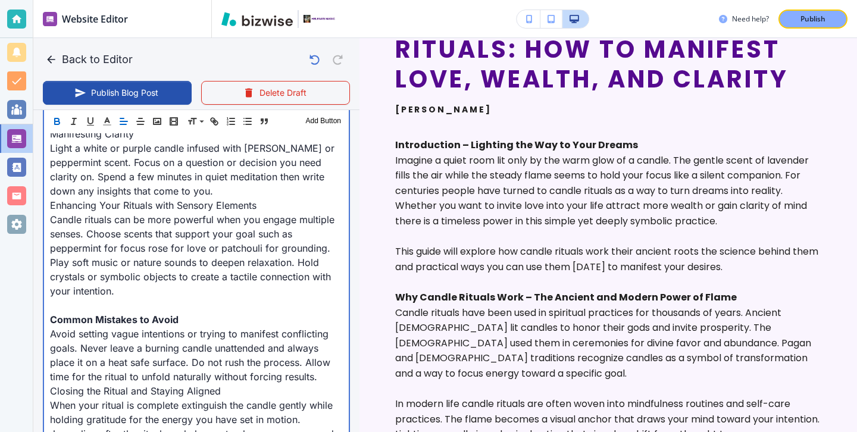
click at [219, 175] on p "Light a white or purple candle infused with rosemary or peppermint scent. Focus…" at bounding box center [196, 169] width 293 height 57
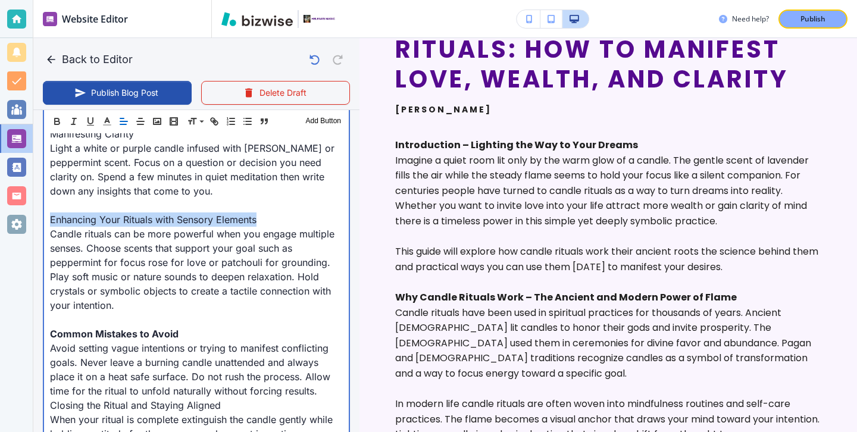
drag, startPoint x: 279, startPoint y: 208, endPoint x: 39, endPoint y: 207, distance: 240.4
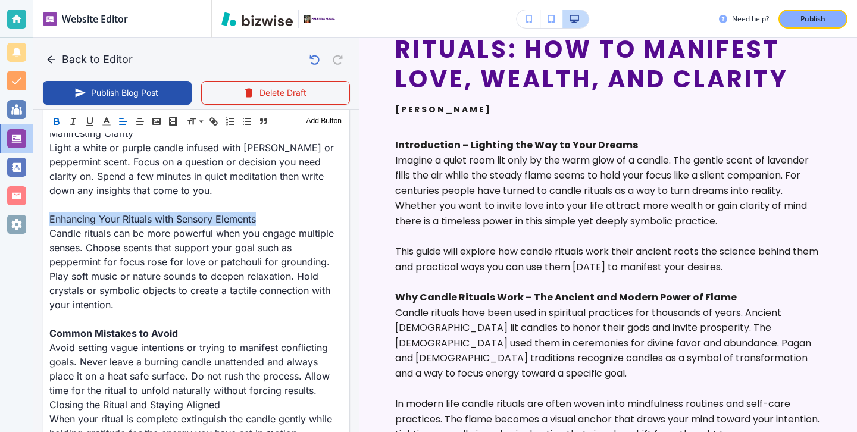
click at [55, 127] on button "button" at bounding box center [56, 121] width 17 height 14
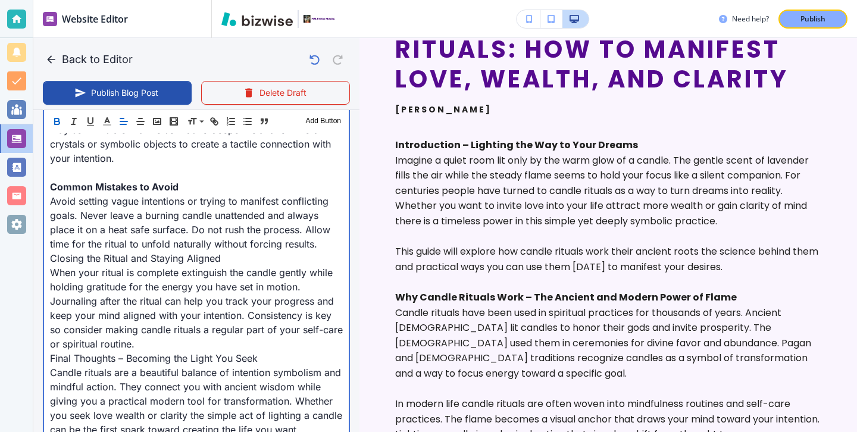
scroll to position [1663, 0]
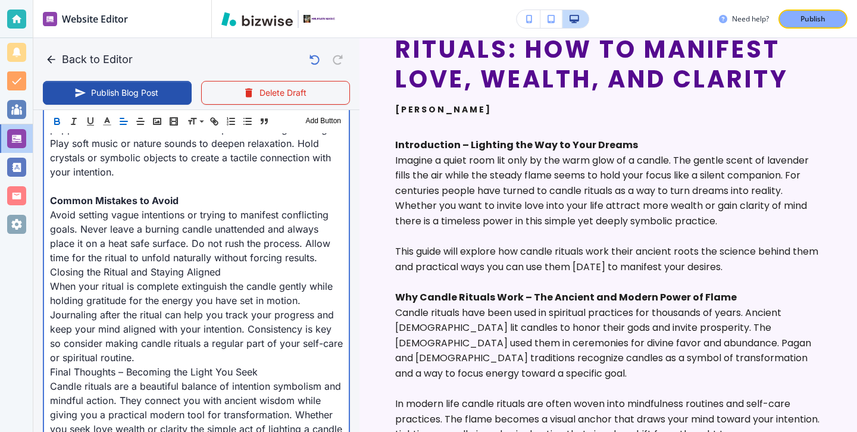
click at [148, 350] on p "When your ritual is complete extinguish the candle gently while holding gratitu…" at bounding box center [196, 322] width 293 height 86
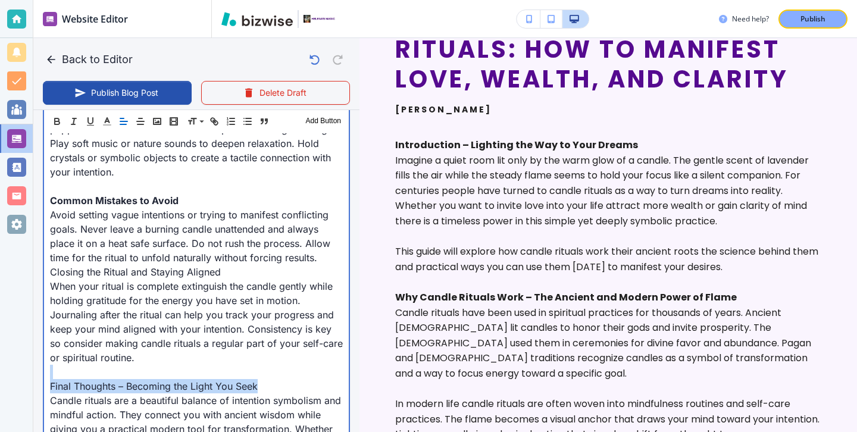
drag, startPoint x: 259, startPoint y: 372, endPoint x: 0, endPoint y: 359, distance: 259.2
click at [0, 359] on div "Website Editor Main Pages Blog Blog The settings below apply to your blog home …" at bounding box center [428, 216] width 857 height 432
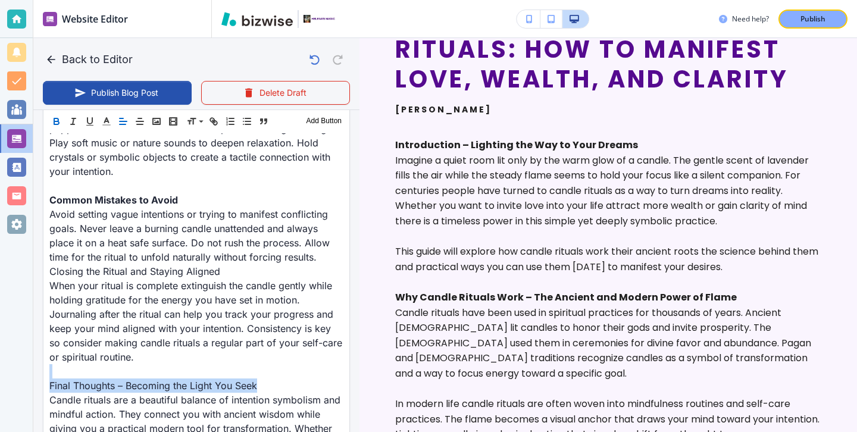
click at [60, 124] on icon "button" at bounding box center [56, 121] width 11 height 11
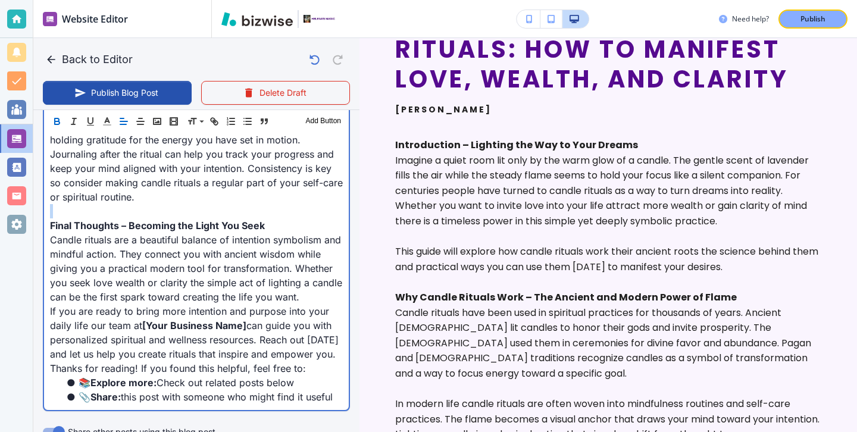
scroll to position [1804, 0]
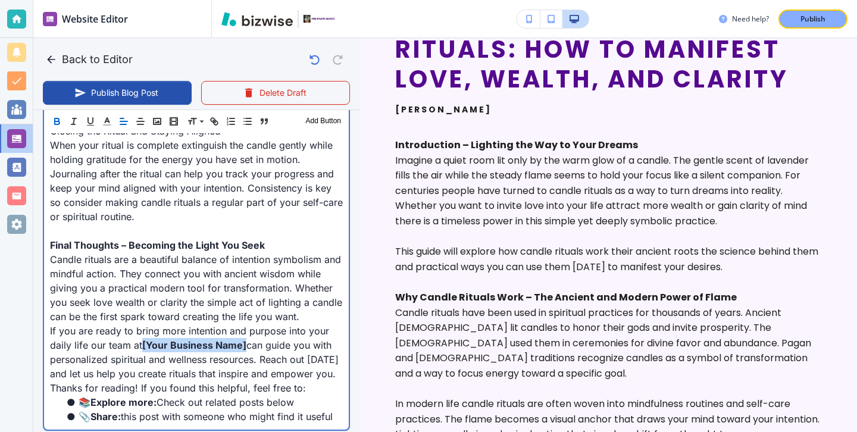
drag, startPoint x: 144, startPoint y: 327, endPoint x: 246, endPoint y: 333, distance: 101.9
click at [246, 333] on p "If you are ready to bring more intention and purpose into your daily life our t…" at bounding box center [196, 352] width 293 height 57
click at [177, 339] on strong "Helena Magic" at bounding box center [173, 345] width 63 height 12
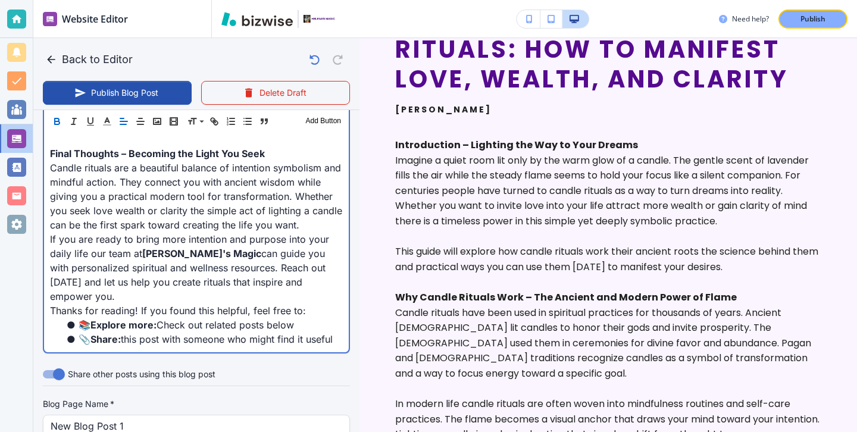
scroll to position [1932, 0]
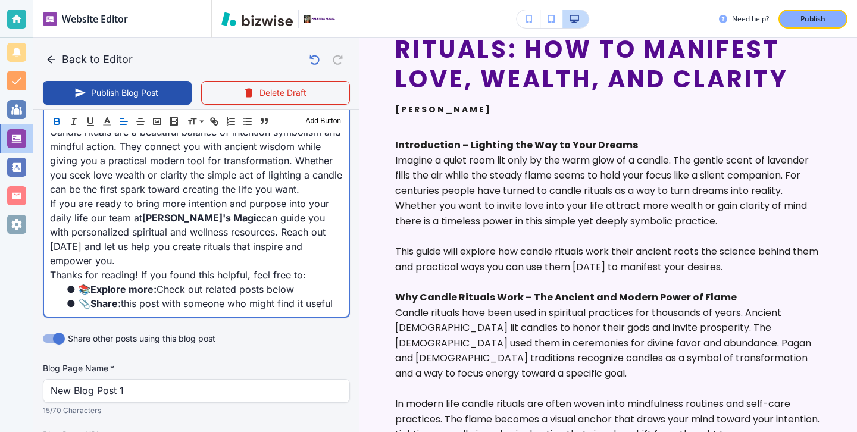
click at [336, 233] on p "If you are ready to bring more intention and purpose into your daily life our t…" at bounding box center [196, 231] width 293 height 71
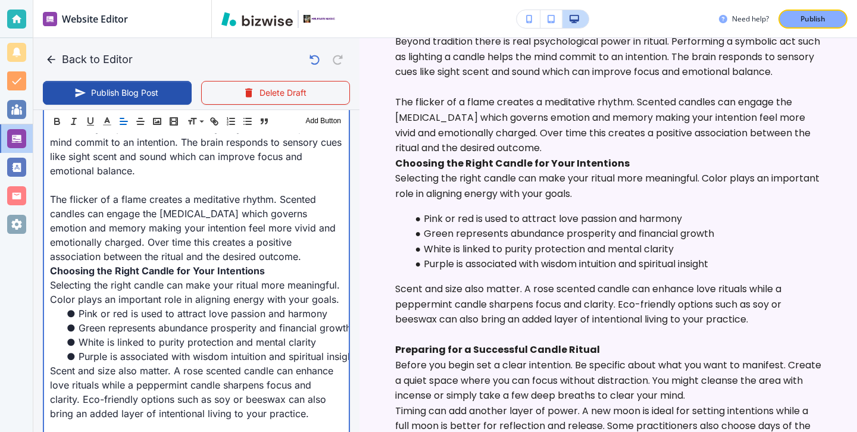
scroll to position [862, 0]
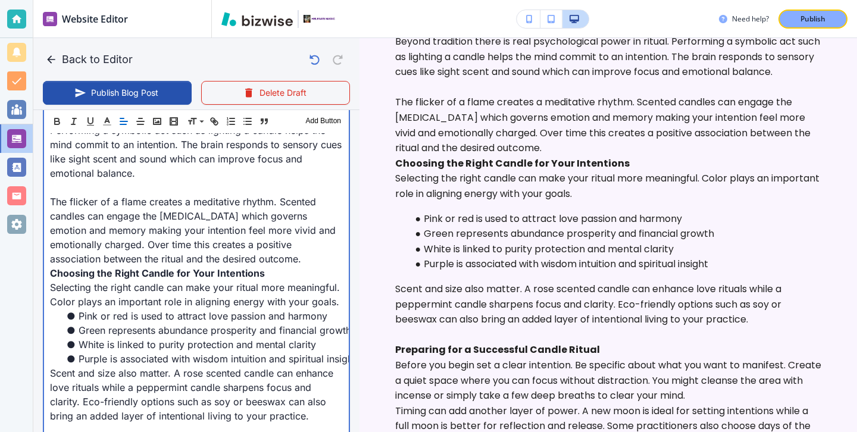
click at [333, 236] on p "The flicker of a flame creates a meditative rhythm. Scented candles can engage …" at bounding box center [196, 230] width 293 height 71
click at [332, 242] on p "The flicker of a flame creates a meditative rhythm. Scented candles can engage …" at bounding box center [196, 230] width 293 height 71
type input "Aug 12, 2025 03:53 PM"
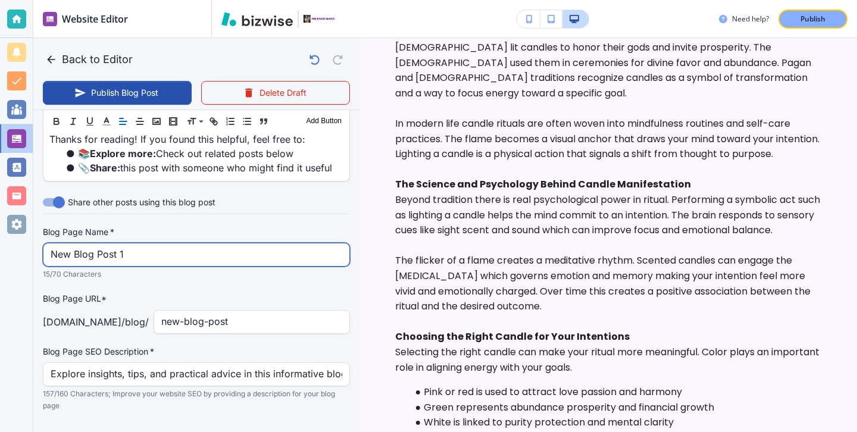
scroll to position [2094, 0]
drag, startPoint x: 230, startPoint y: 230, endPoint x: 30, endPoint y: 191, distance: 203.8
click at [30, 191] on div "Website Editor Main Pages Blog Blog The settings below apply to your blog home …" at bounding box center [428, 216] width 857 height 432
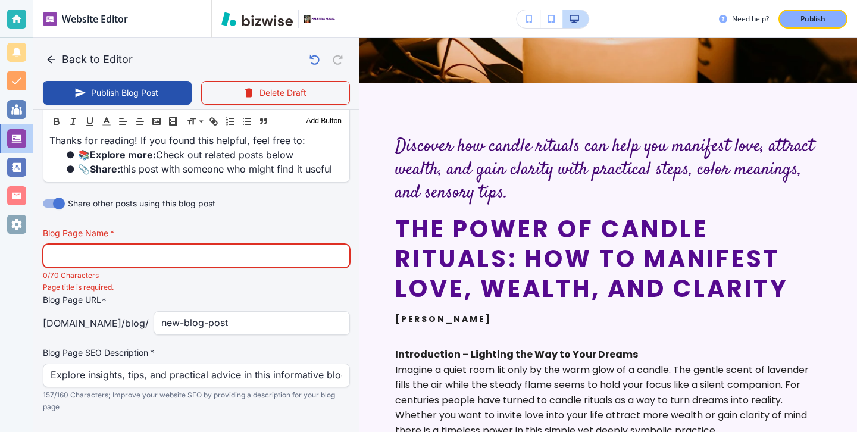
scroll to position [184, 0]
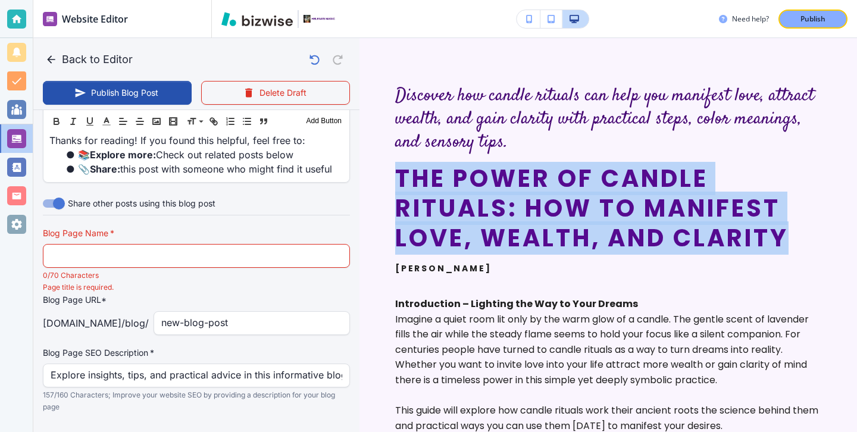
drag, startPoint x: 800, startPoint y: 243, endPoint x: 402, endPoint y: 169, distance: 405.0
click at [402, 169] on h2 "The Power of Candle Rituals: How to Manifest Love, Wealth, and Clarity" at bounding box center [608, 208] width 426 height 89
copy h2 "The Power of Candle Rituals: How to Manifest Love, Wealth, and Clarity"
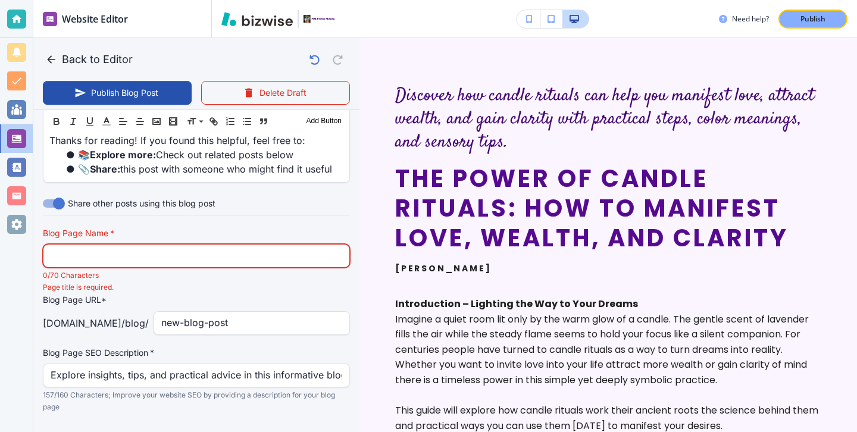
click at [182, 245] on input "text" at bounding box center [197, 256] width 292 height 23
paste input "The Power of Candle Rituals: How to Manifest Love, Wealth, and Clarity"
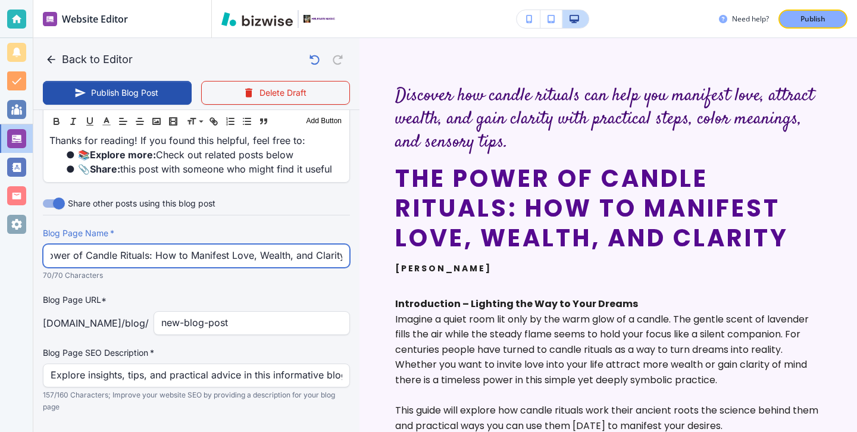
type input "The Power of Candle Rituals: How to Manifest Love, Wealth, and Clarity"
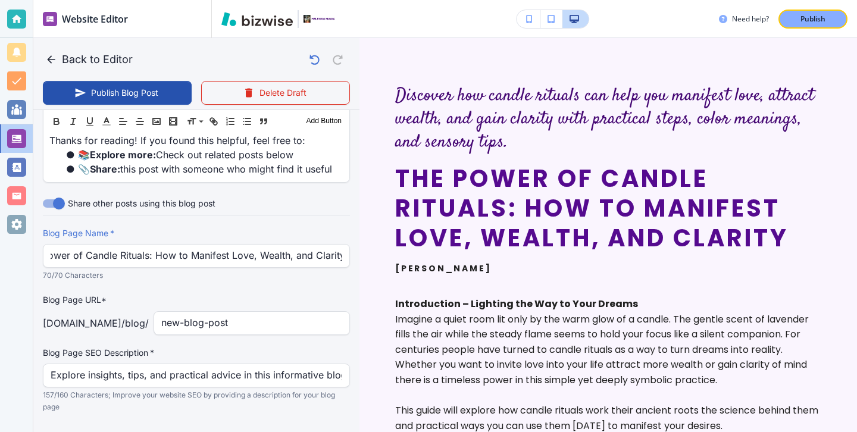
scroll to position [0, 0]
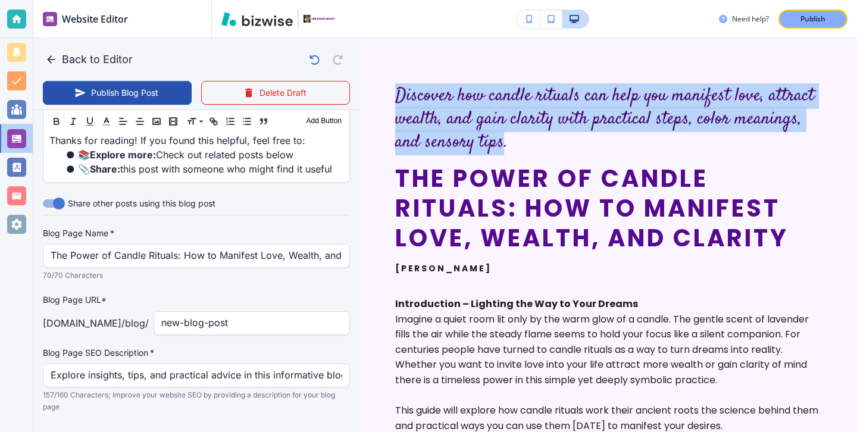
drag, startPoint x: 387, startPoint y: 85, endPoint x: 503, endPoint y: 140, distance: 128.6
copy h6 "Discover how candle rituals can help you manifest love, attract wealth, and gai…"
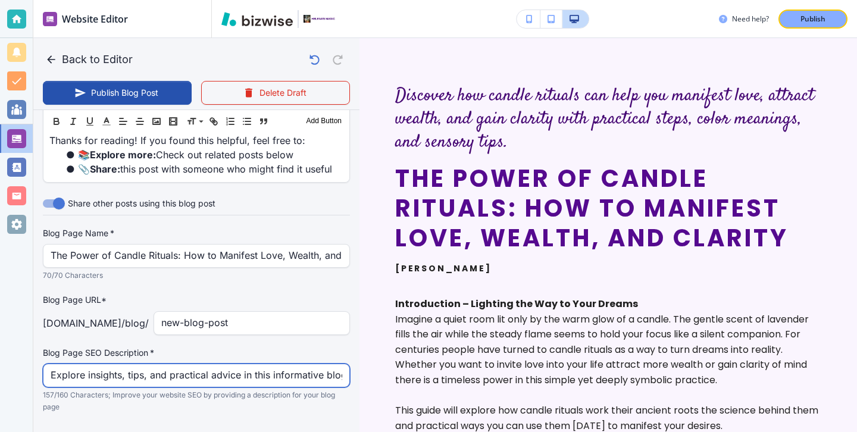
click at [114, 364] on input "Explore insights, tips, and practical advice in this informative blog post. Dis…" at bounding box center [197, 375] width 292 height 23
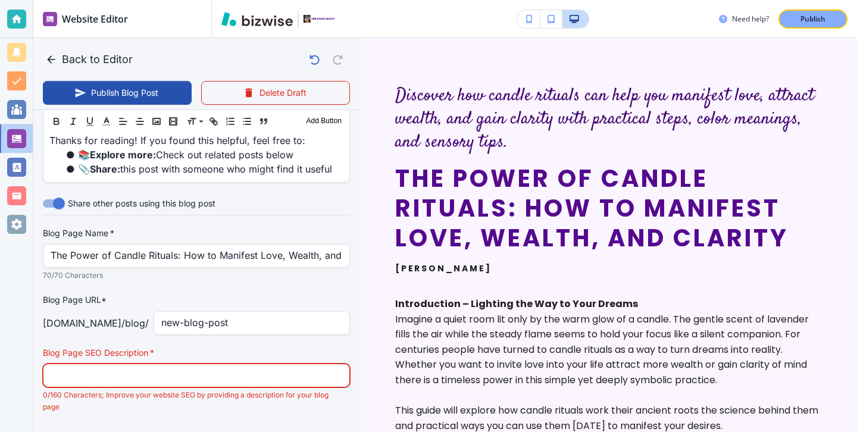
paste input "Discover how candle rituals can help you manifest love, attract wealth, and gai…"
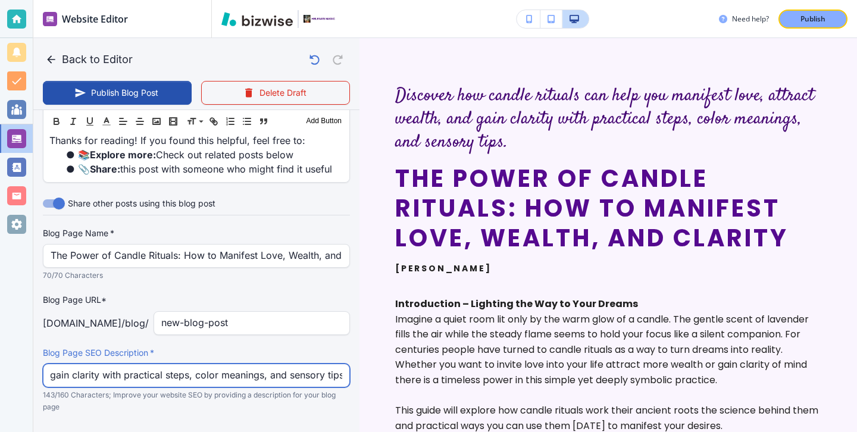
type input "Discover how candle rituals can help you manifest love, attract wealth, and gai…"
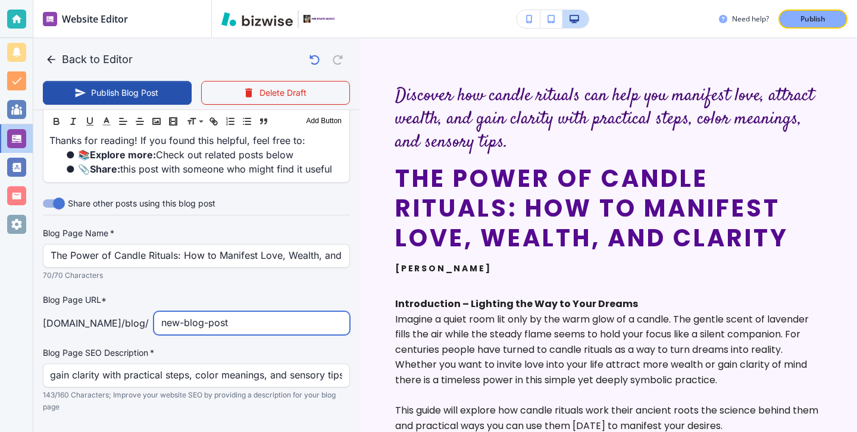
scroll to position [0, 0]
drag, startPoint x: 265, startPoint y: 296, endPoint x: 74, endPoint y: 289, distance: 190.6
click at [77, 311] on div "helenasmagic.com /blog / new-blog-post ​" at bounding box center [196, 323] width 307 height 24
type input "the-power-of-candle-rituals-how-to-manifest-love-wea"
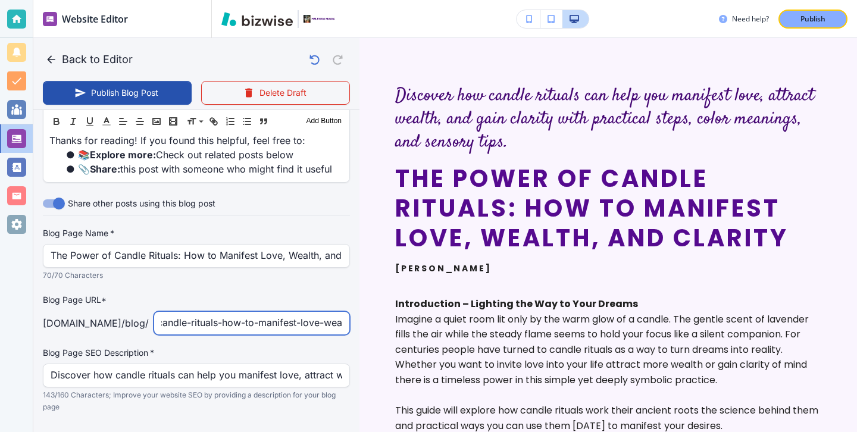
type input "Aug 12, 2025 03:54 PM"
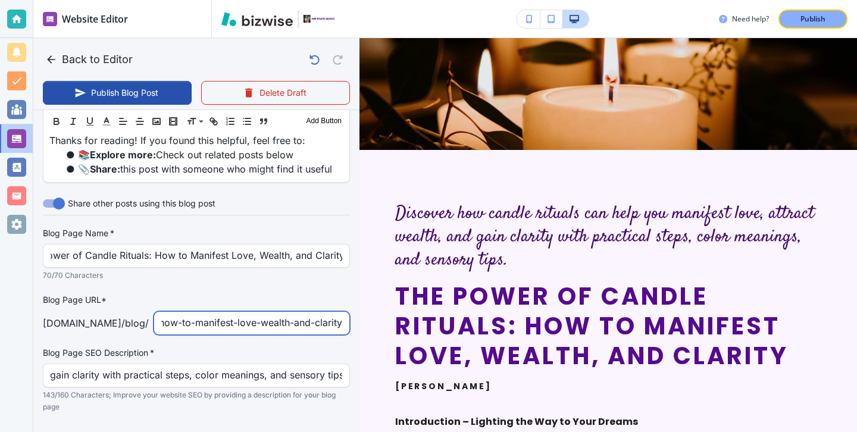
scroll to position [0, 0]
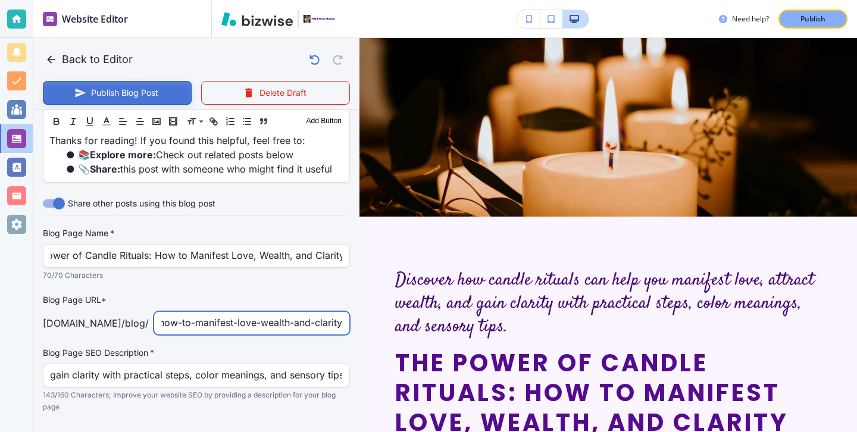
type input "the-power-of-candle-rituals-how-to-manifest-love-wealth-and-clarity"
click at [153, 102] on button "Publish Blog Post" at bounding box center [117, 93] width 149 height 24
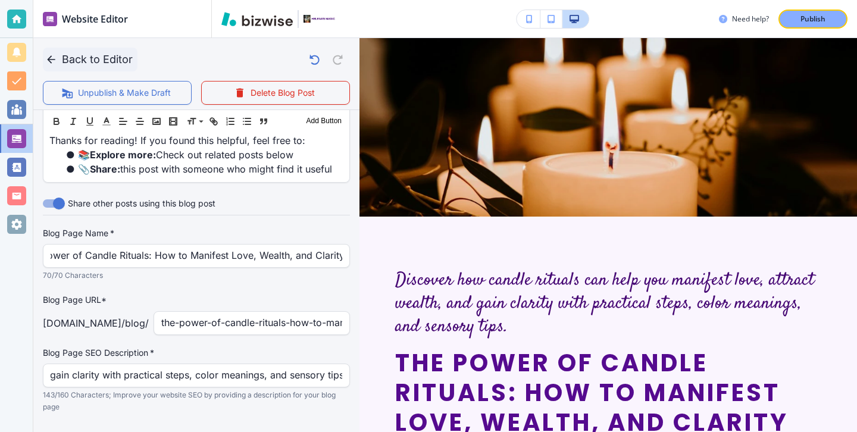
click at [59, 58] on button "Back to Editor" at bounding box center [90, 60] width 95 height 24
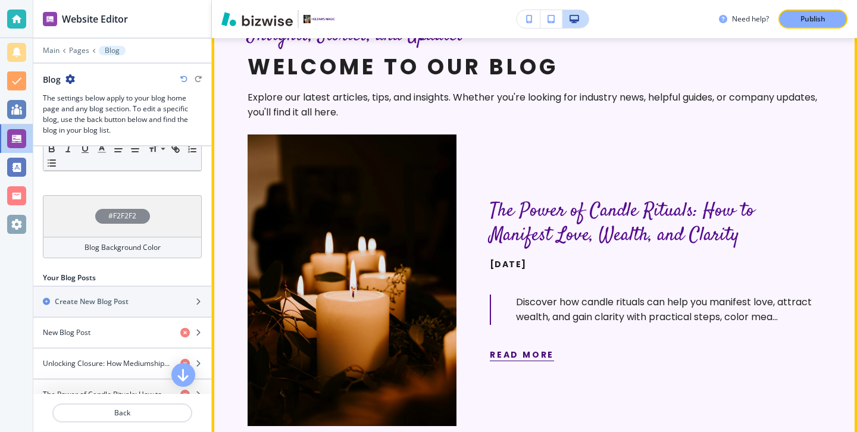
scroll to position [132, 0]
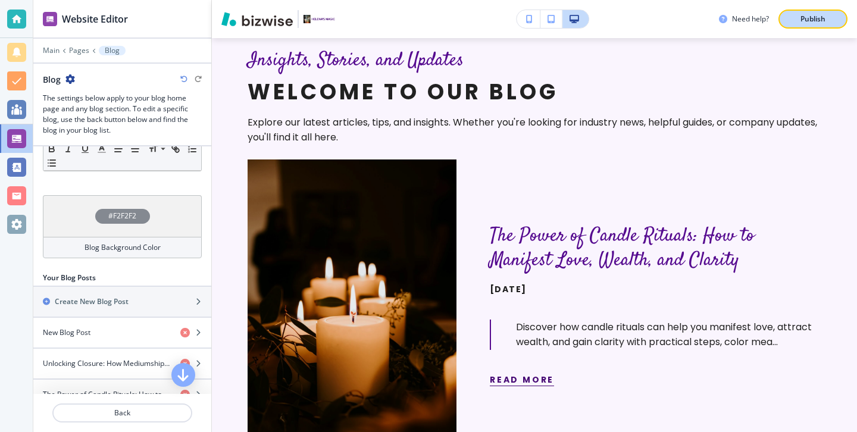
click at [802, 24] on button "Publish" at bounding box center [812, 19] width 69 height 19
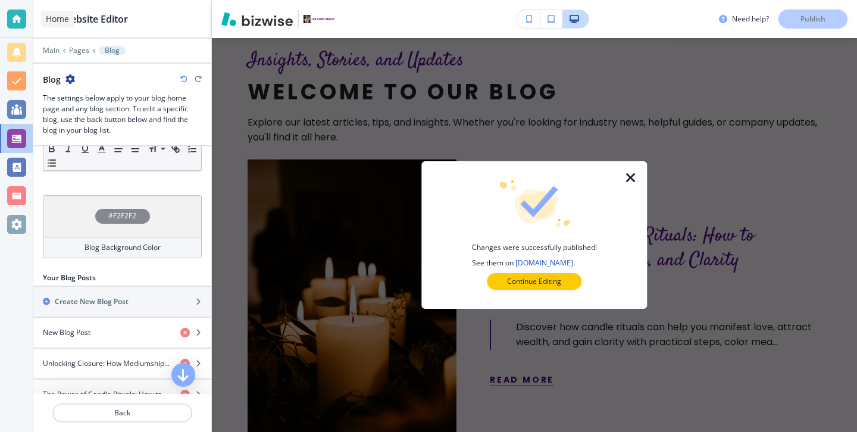
click at [4, 17] on div at bounding box center [16, 19] width 33 height 38
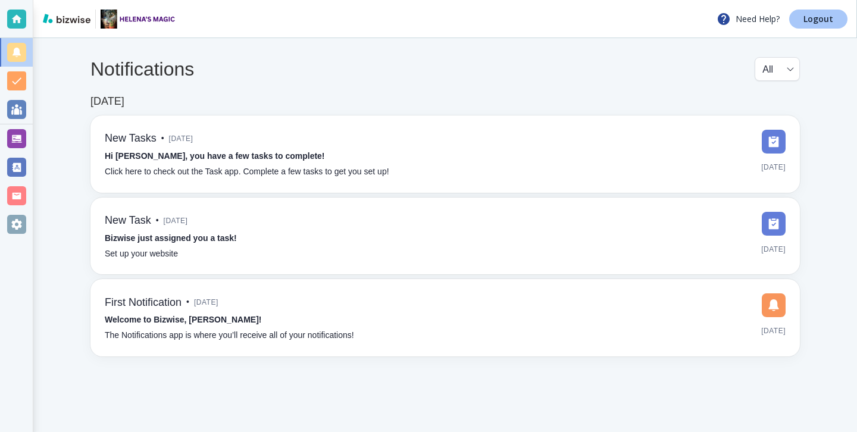
click at [827, 24] on link "Logout" at bounding box center [818, 19] width 58 height 19
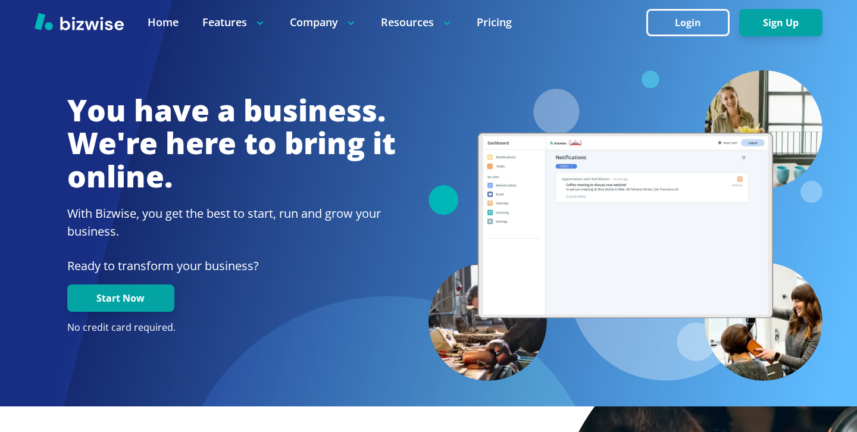
click at [668, 31] on button "Login" at bounding box center [687, 22] width 83 height 27
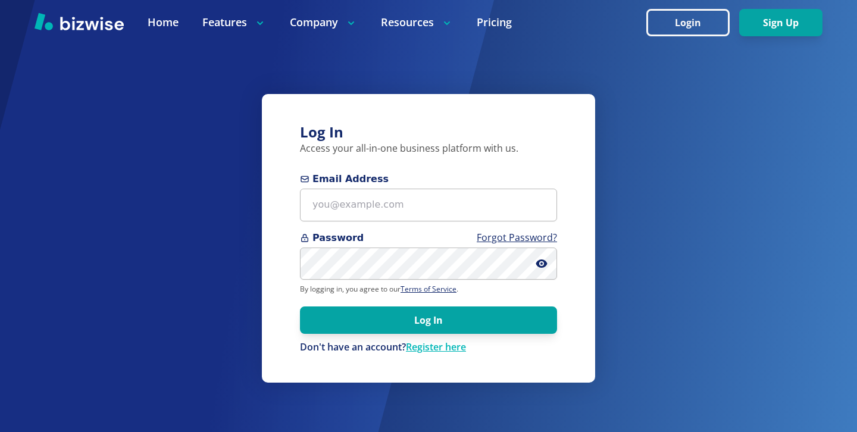
click at [457, 169] on div "Log In Access your all-in-one business platform with us. Email Address Password…" at bounding box center [428, 238] width 333 height 289
click at [457, 184] on span "Email Address" at bounding box center [428, 179] width 257 height 14
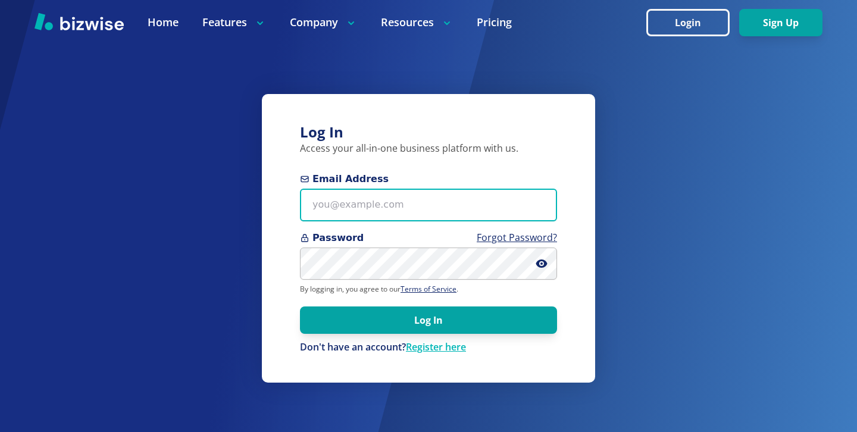
click at [457, 189] on input "Email Address" at bounding box center [428, 205] width 257 height 33
click at [457, 191] on input "Email Address" at bounding box center [428, 205] width 257 height 33
paste input "[EMAIL_ADDRESS][DOMAIN_NAME]"
type input "[EMAIL_ADDRESS][DOMAIN_NAME]"
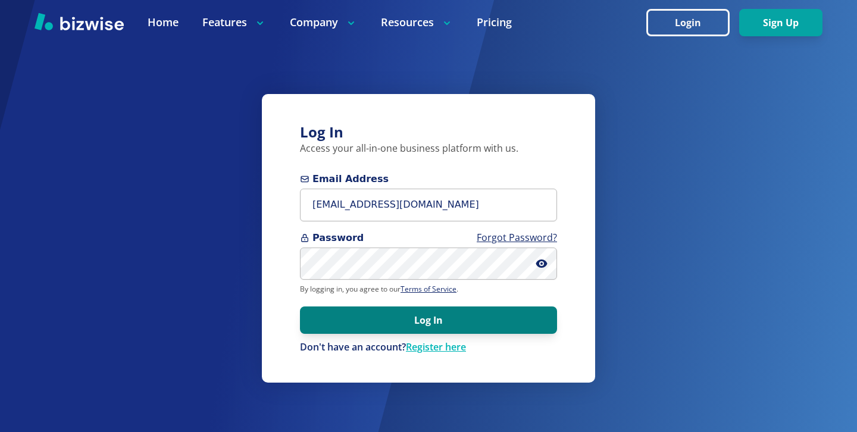
click at [496, 329] on button "Log In" at bounding box center [428, 319] width 257 height 27
